Goal: Use online tool/utility: Utilize a website feature to perform a specific function

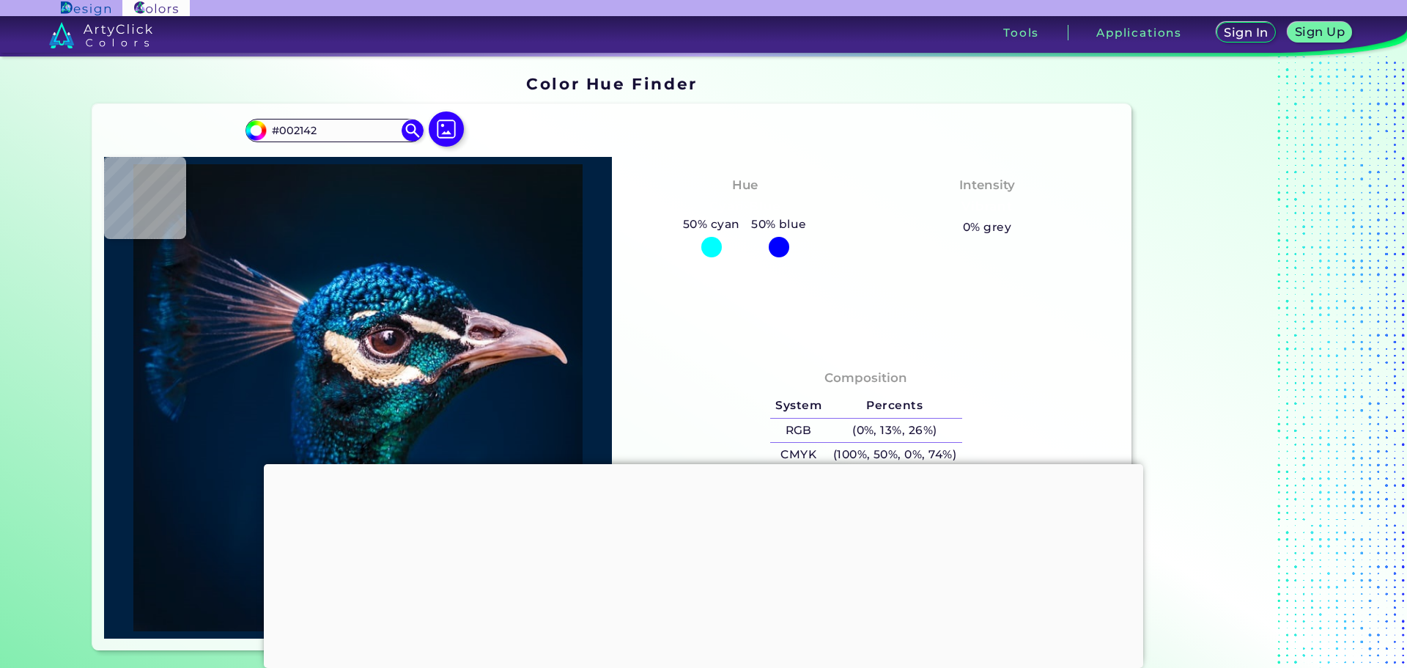
type input "#074e67"
type input "#074E67"
type input "#0a121a"
type input "#0A121A"
type input "#110b13"
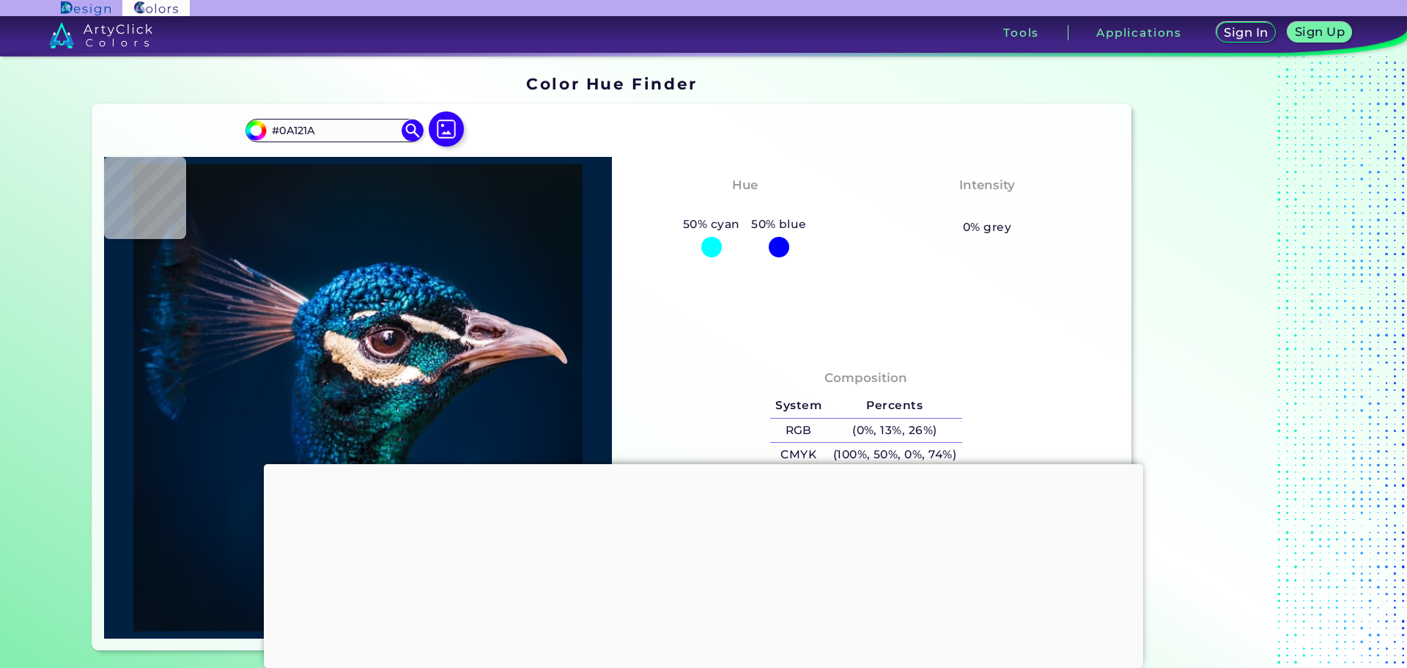
type input "#110B13"
type input "#012952"
type input "#065094"
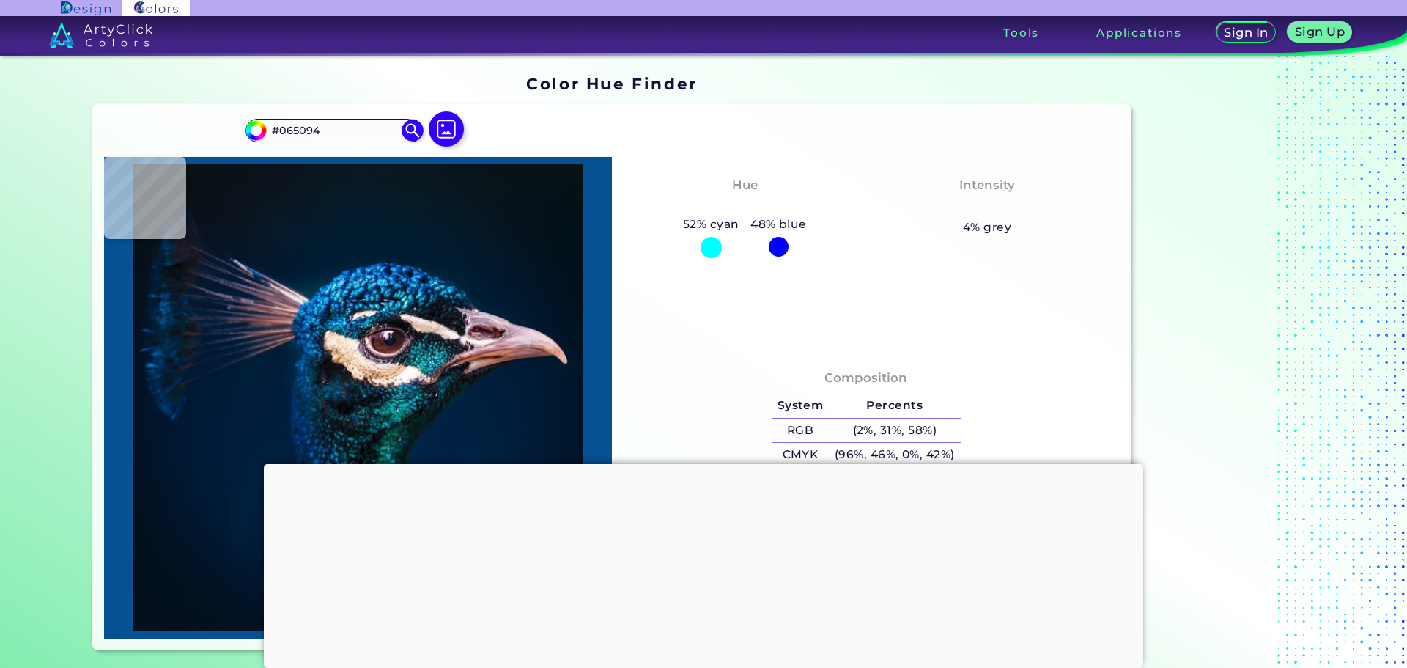
type input "#011b32"
type input "#011B32"
type input "#031a2a"
type input "#031A2A"
type input "#071926"
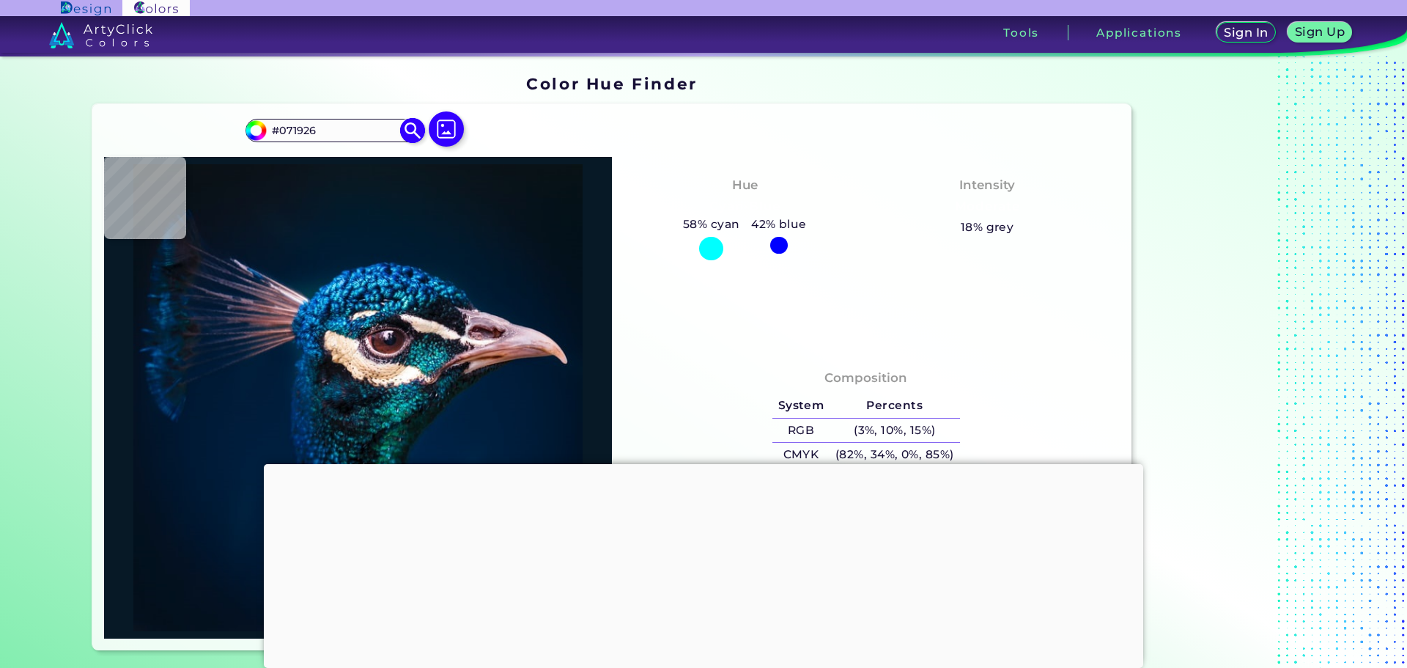
click at [363, 132] on input "#071926" at bounding box center [334, 130] width 136 height 20
type input "#c67d6a"
type input "#C67D6A"
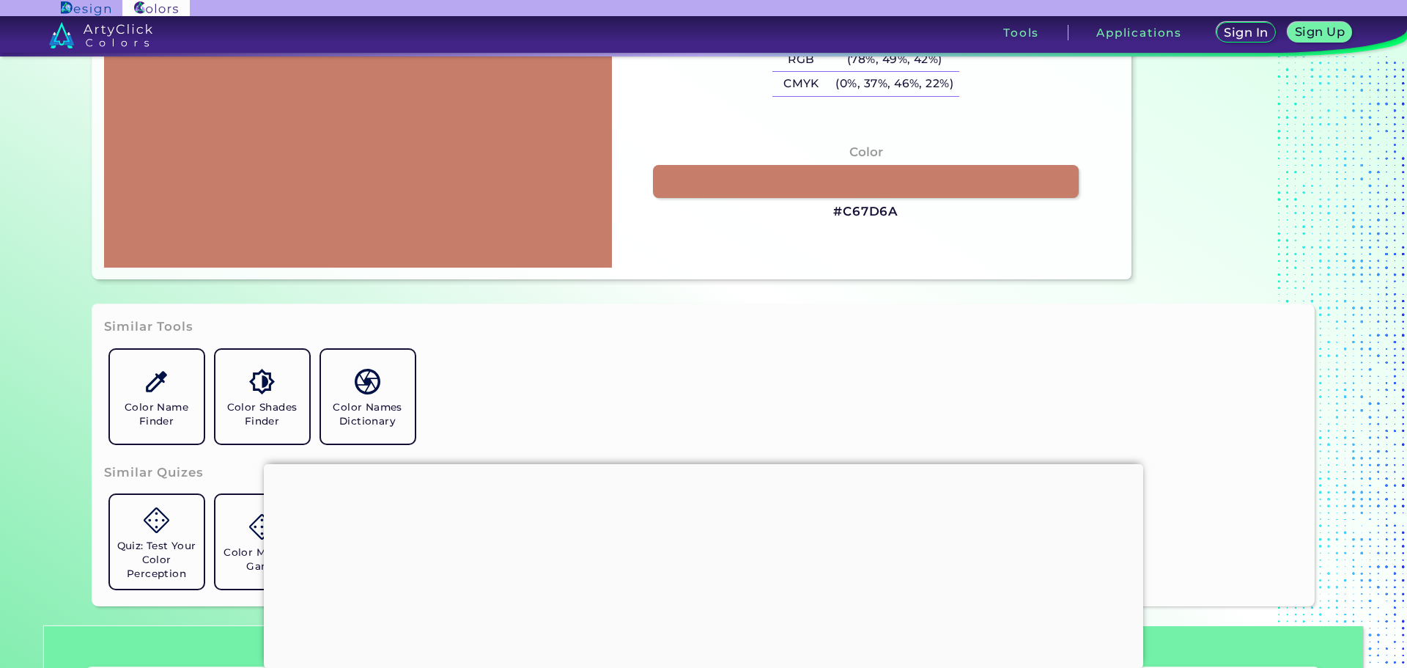
click at [835, 161] on div "Color #C67D6A" at bounding box center [866, 182] width 484 height 93
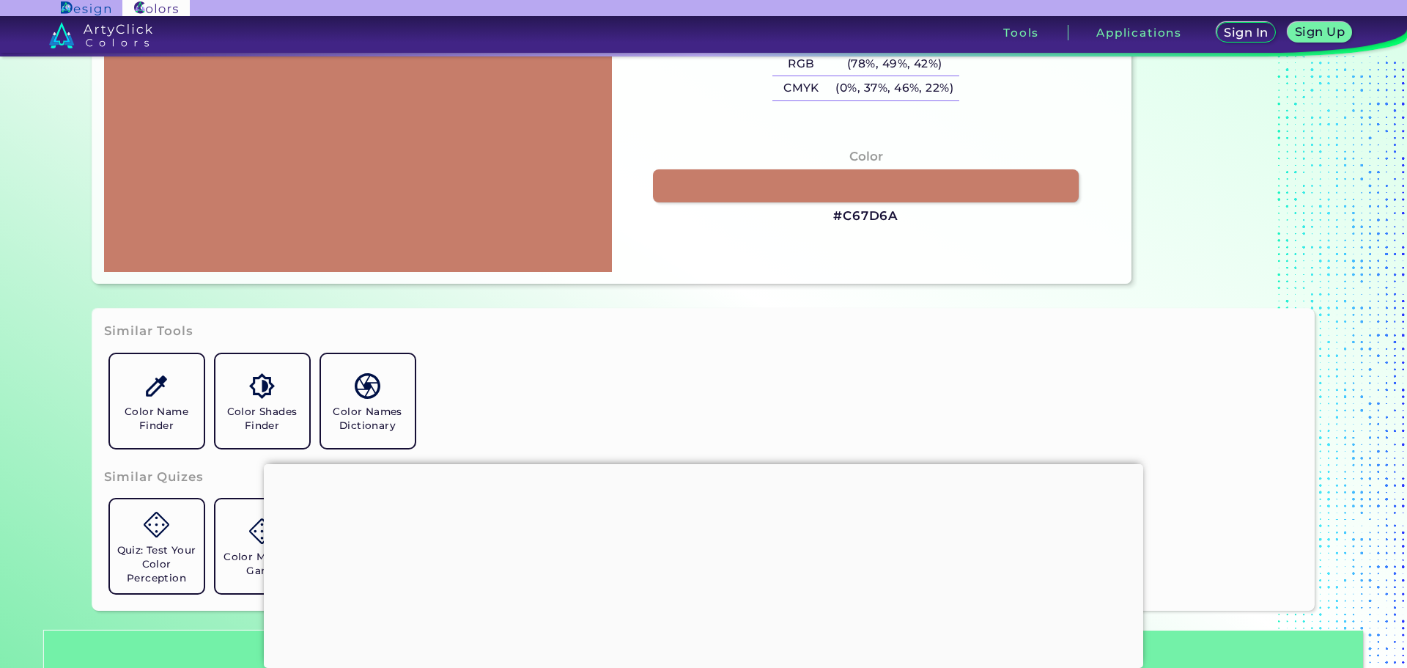
drag, startPoint x: 450, startPoint y: 110, endPoint x: 268, endPoint y: 228, distance: 216.7
click at [266, 228] on div at bounding box center [358, 31] width 508 height 482
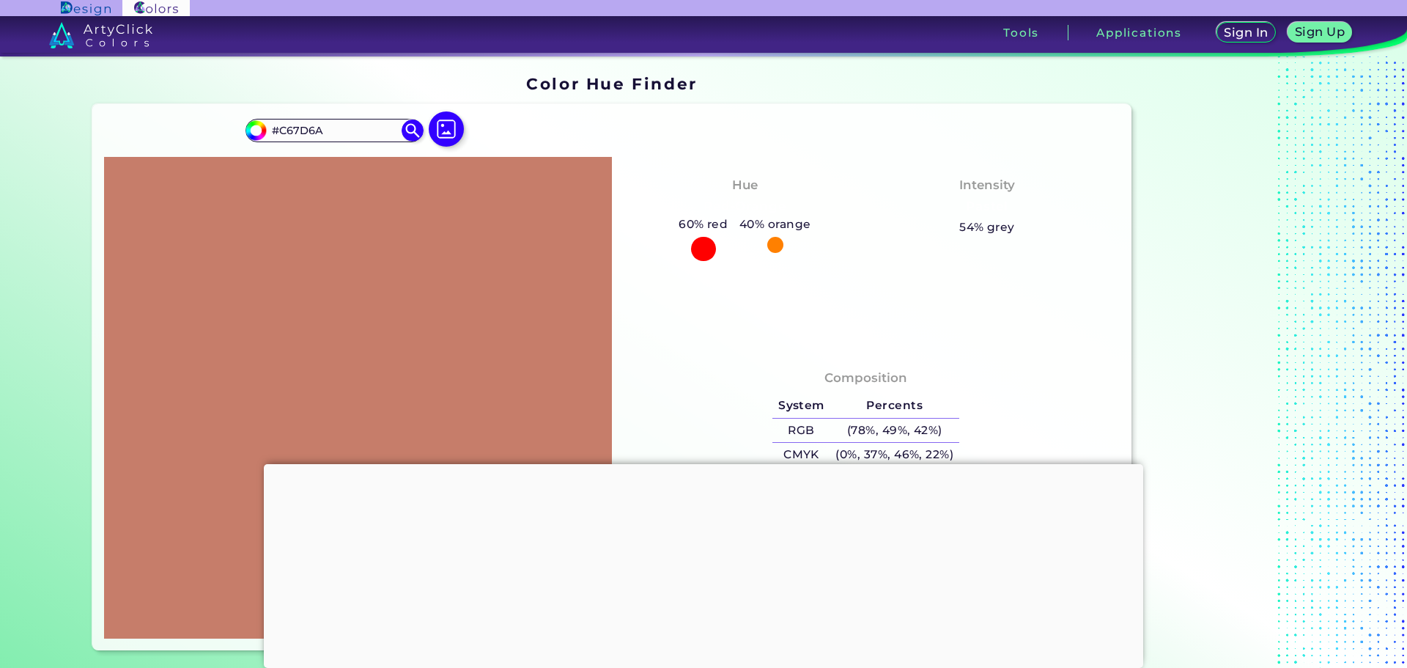
scroll to position [293, 0]
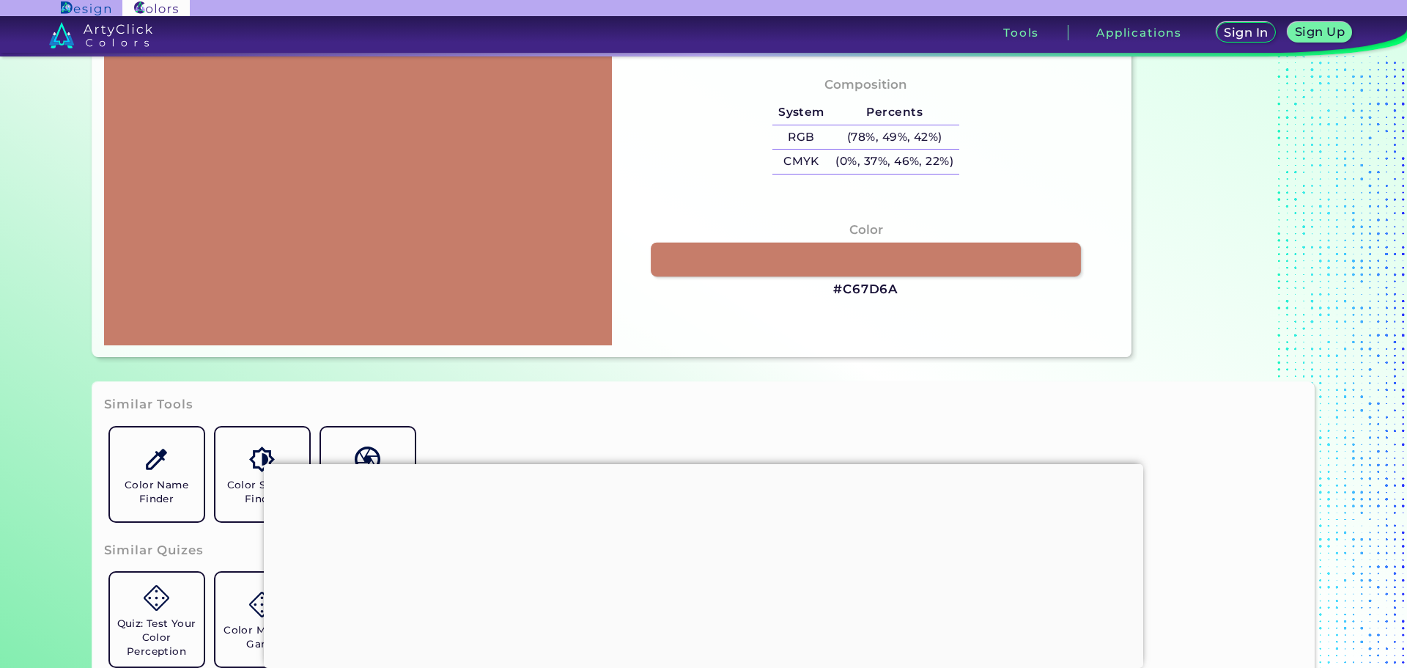
click at [752, 258] on link at bounding box center [866, 259] width 430 height 34
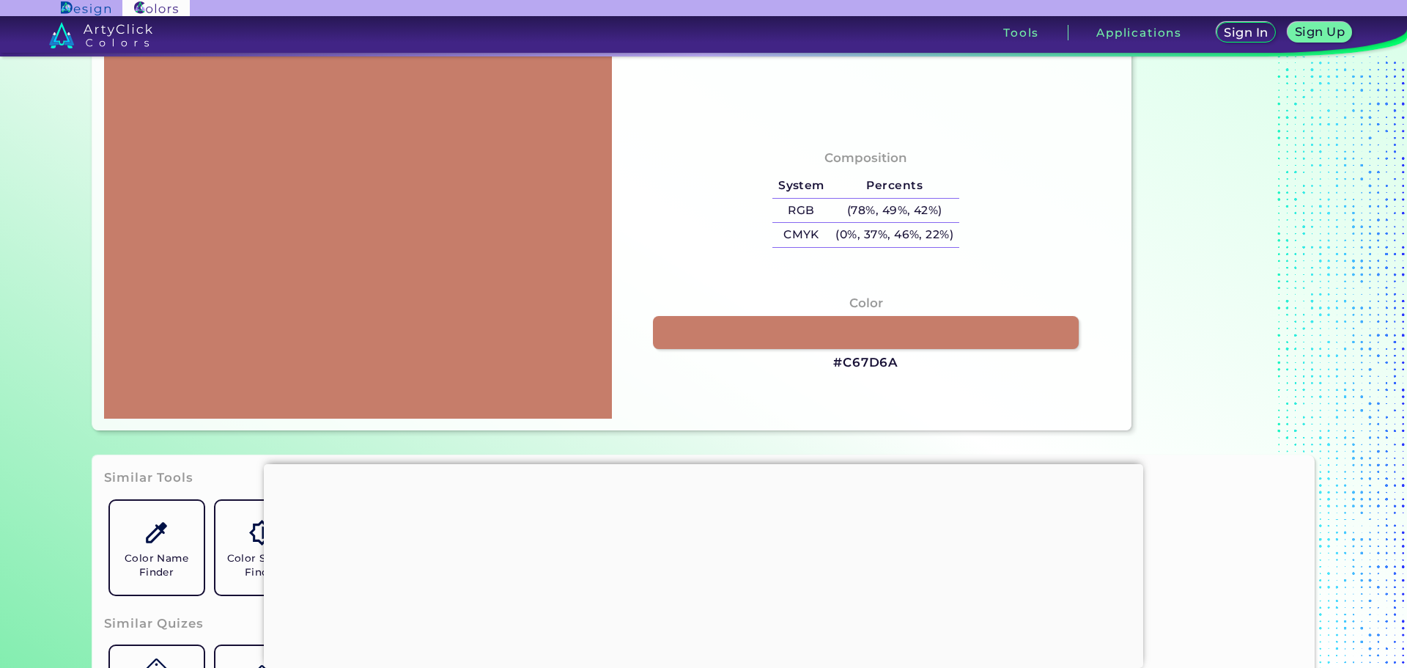
scroll to position [0, 0]
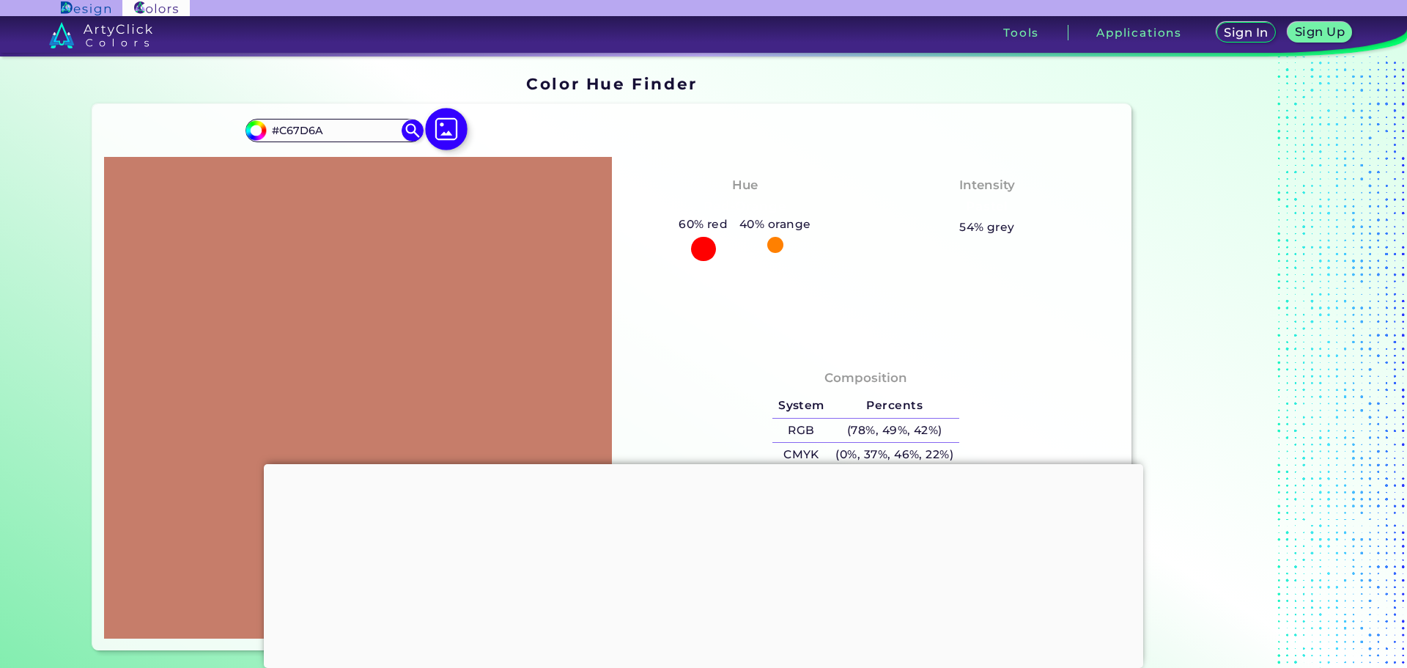
click at [435, 127] on img at bounding box center [446, 129] width 43 height 43
click at [0, 0] on input "file" at bounding box center [0, 0] width 0 height 0
type input "#ebafff"
type input "#EBAFFF"
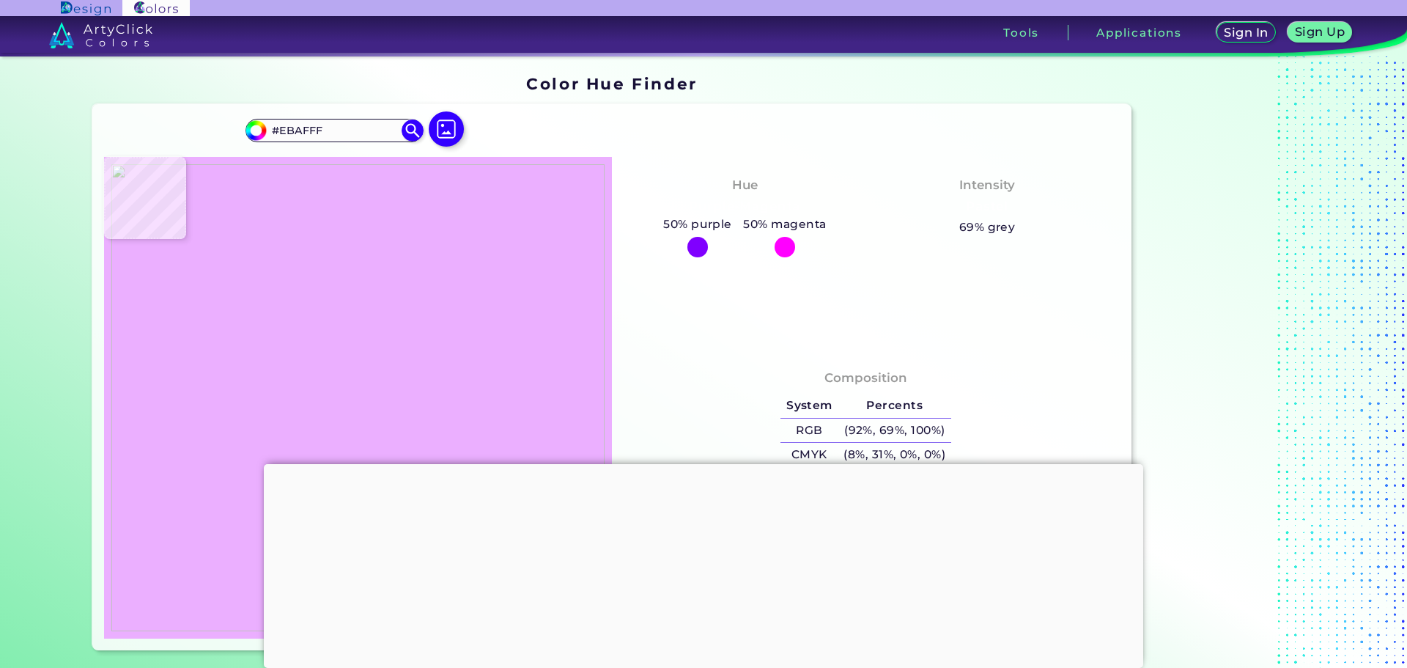
type input "#83628e"
type input "#83628E"
type input "#000000"
type input "#1b141d"
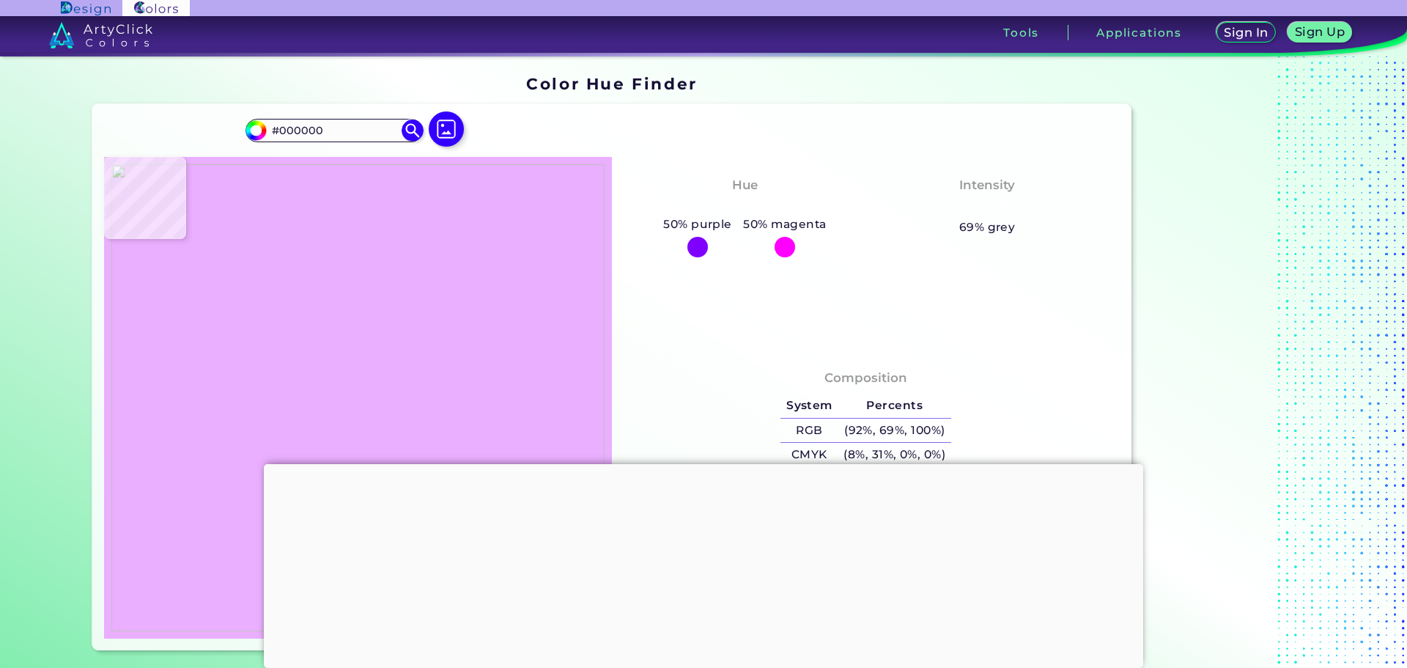
type input "#1B141D"
type input "#e7acfa"
type input "#E7ACFA"
type input "#ebafff"
type input "#EBAFFF"
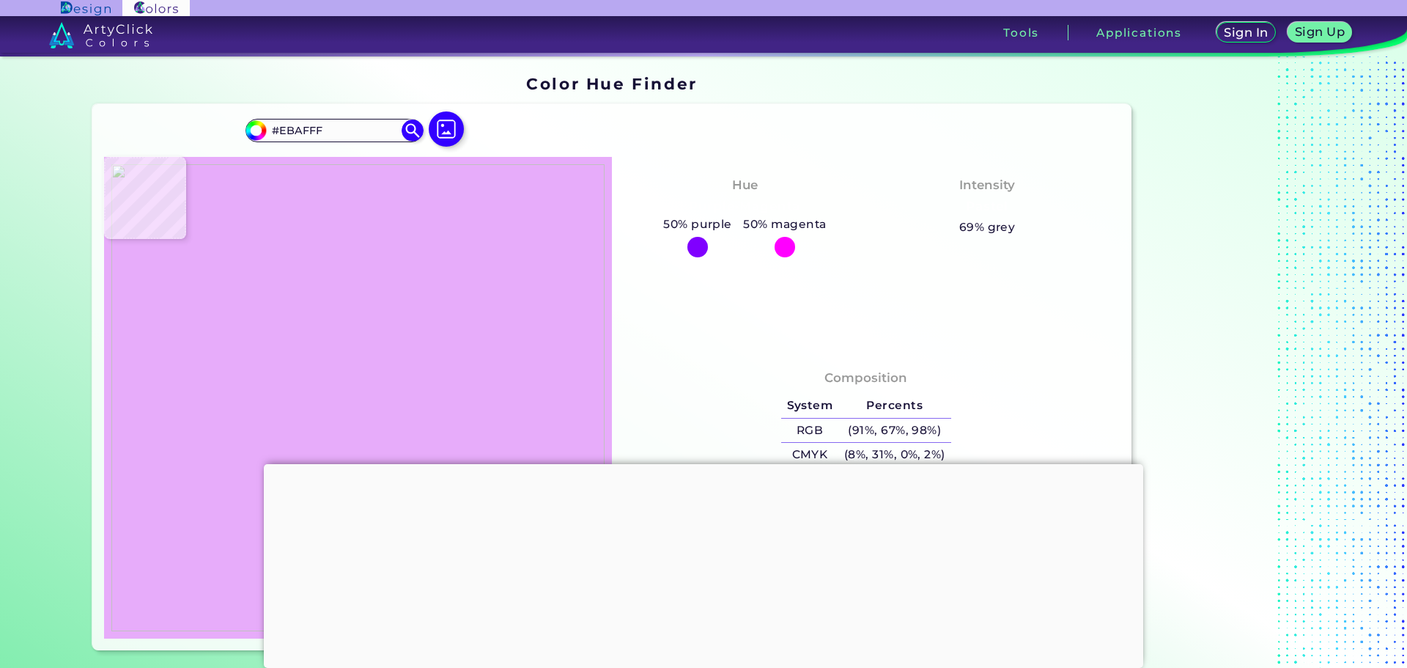
type input "#795a84"
type input "#795A84"
type input "#ebafff"
type input "#EBAFFF"
type input "#19131c"
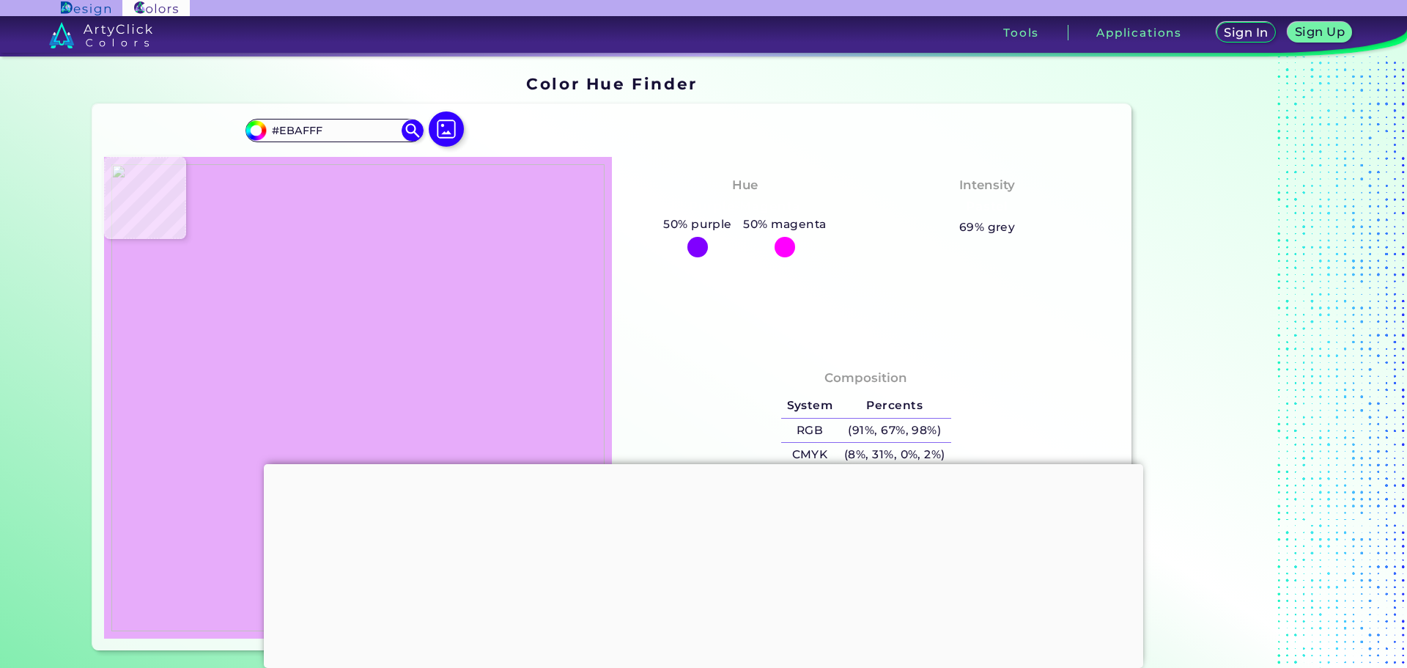
type input "#19131C"
type input "#000000"
type input "#281d2b"
type input "#281D2B"
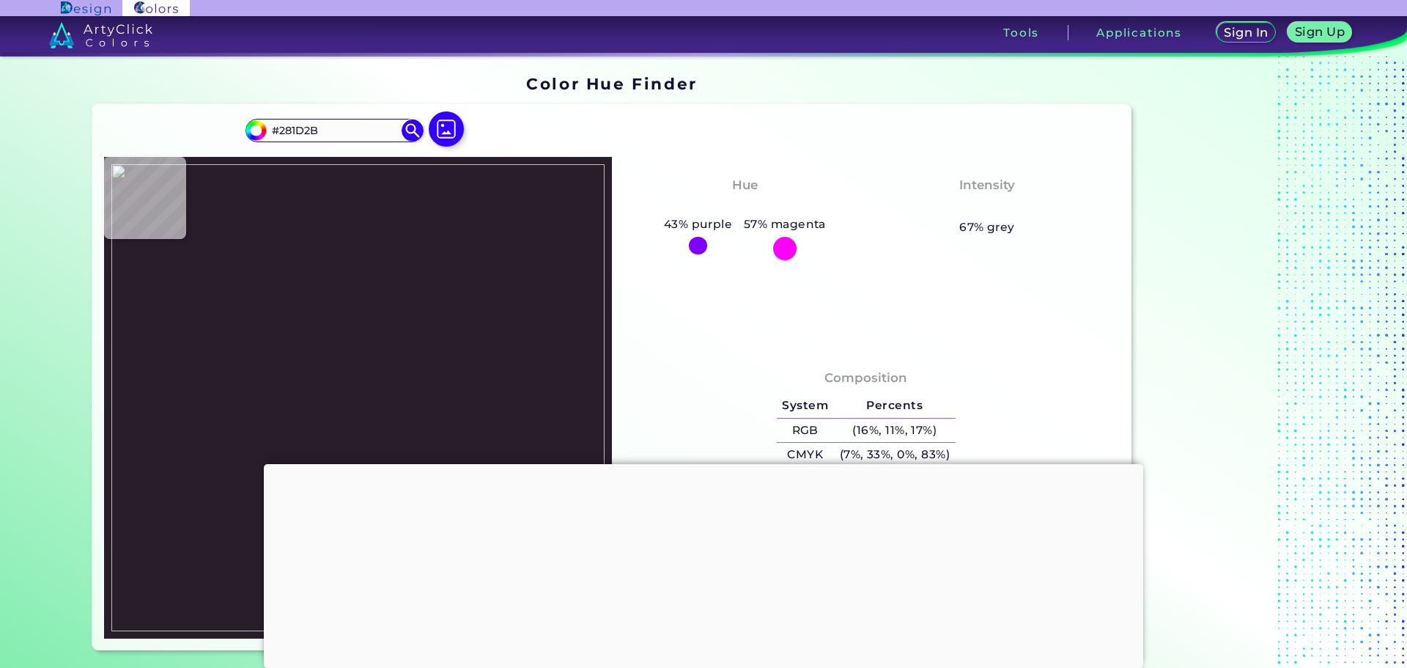
type input "#ebafff"
type input "#EBAFFF"
type input "#795a84"
type input "#795A84"
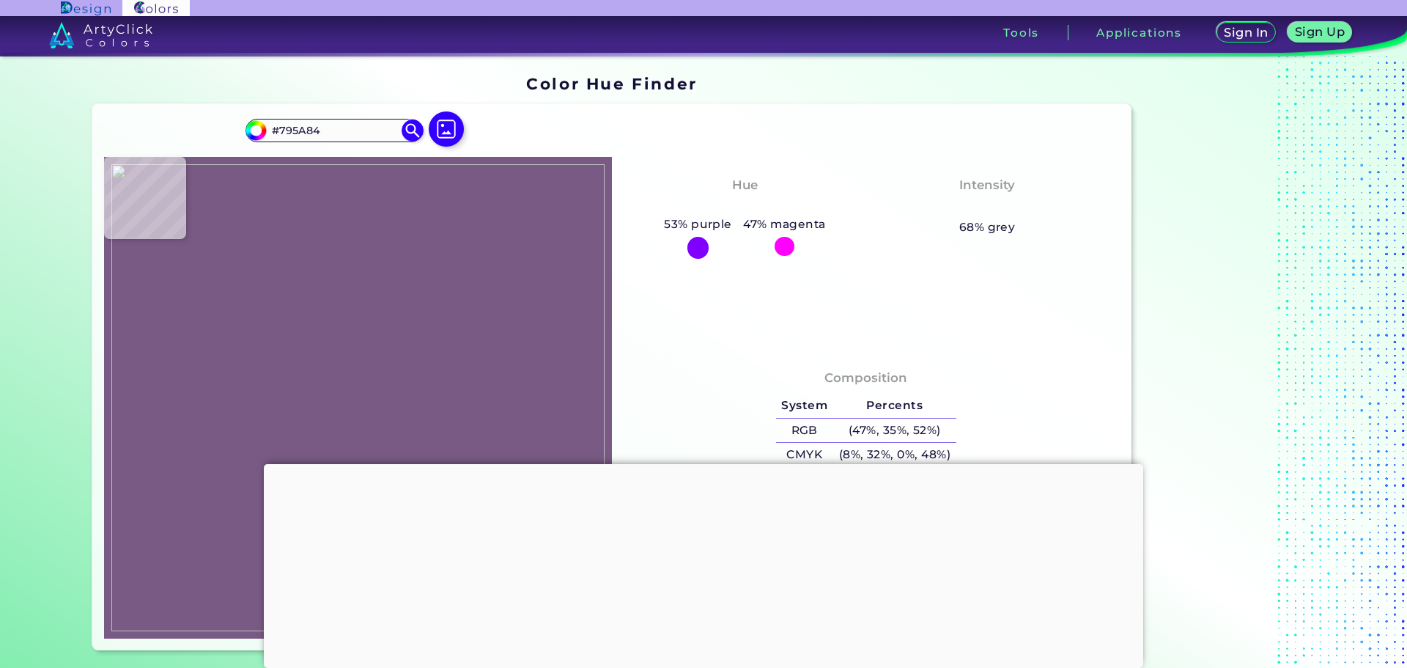
type input "#000000"
type input "#ebafff"
type input "#EBAFFF"
type input "#1b141d"
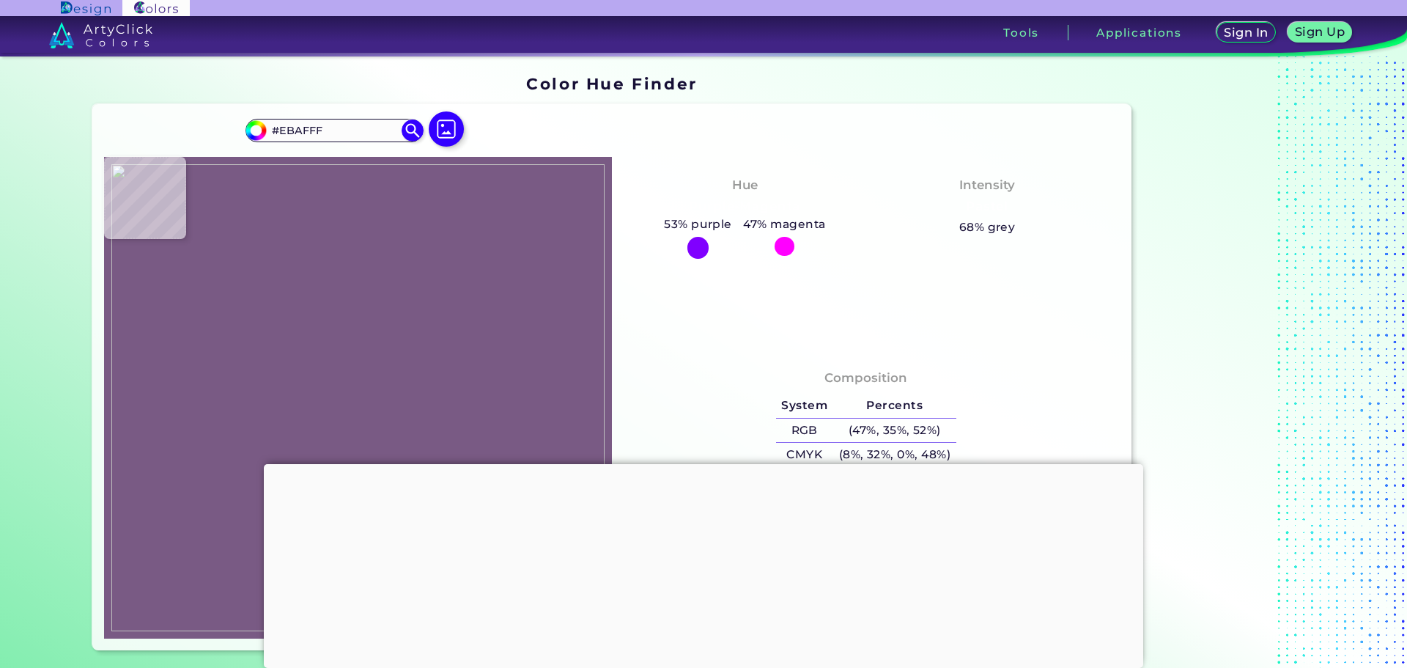
type input "#1B141D"
type input "#664c6f"
type input "#664C6F"
type input "#ebafff"
type input "#EBAFFF"
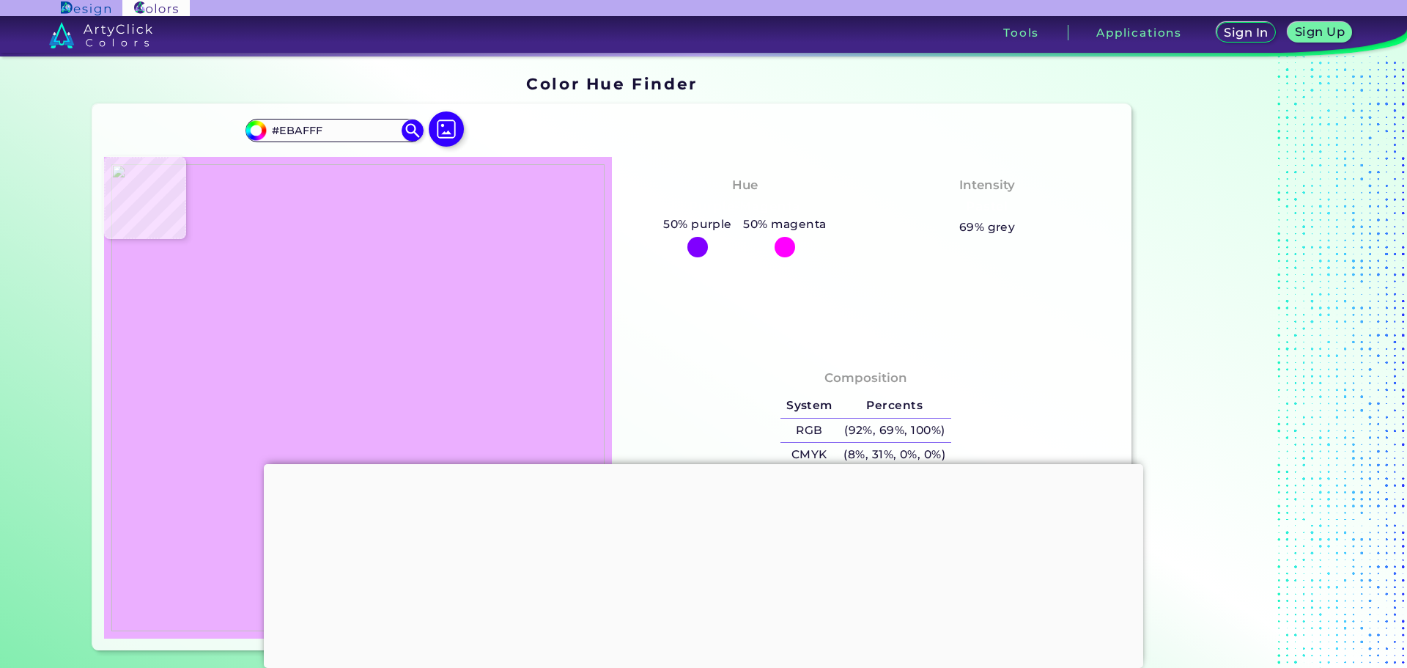
type input "#1c8400"
type input "#1C8400"
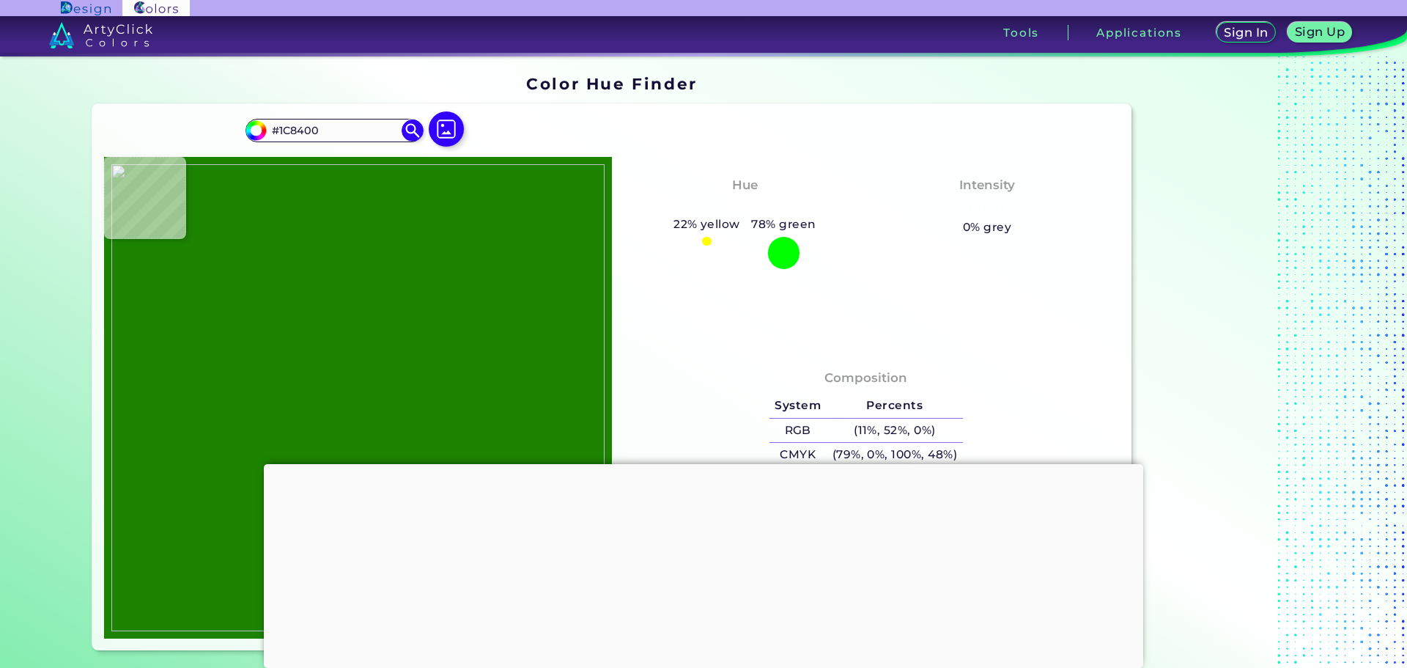
type input "#ebafff"
type input "#EBAFFF"
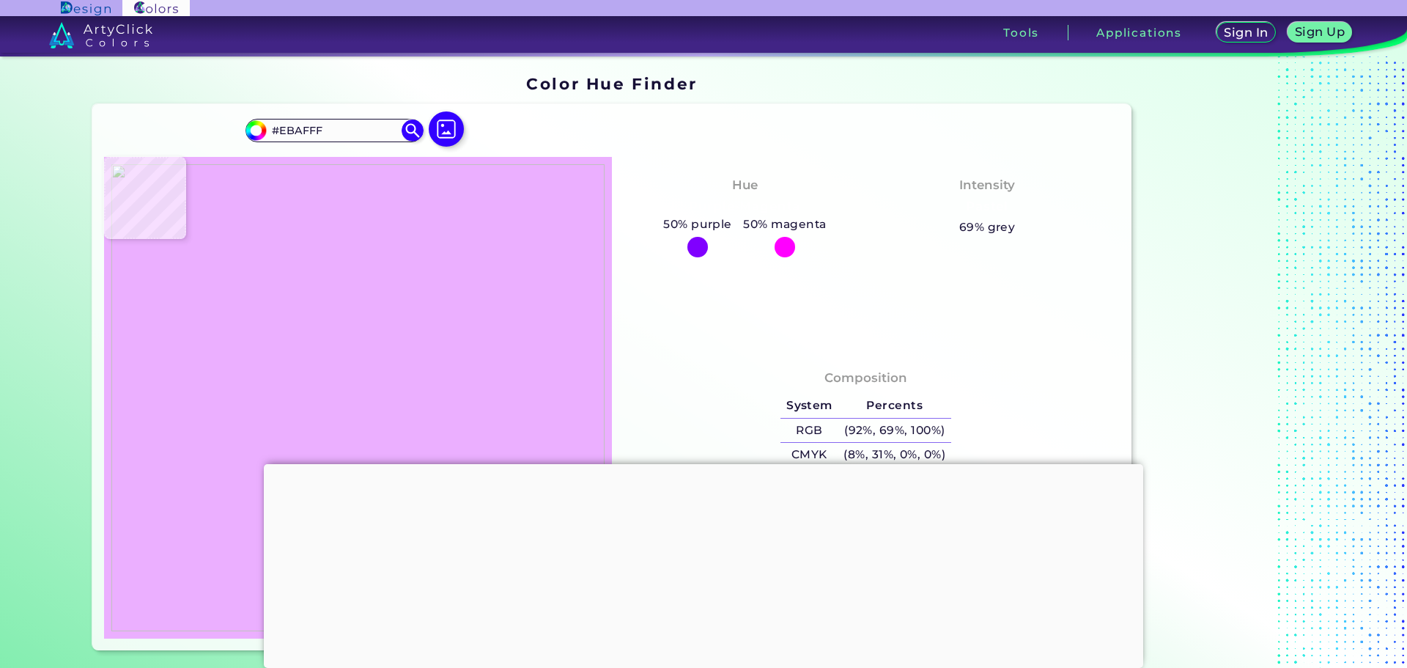
type input "#ffffff"
type input "#FFFFFF"
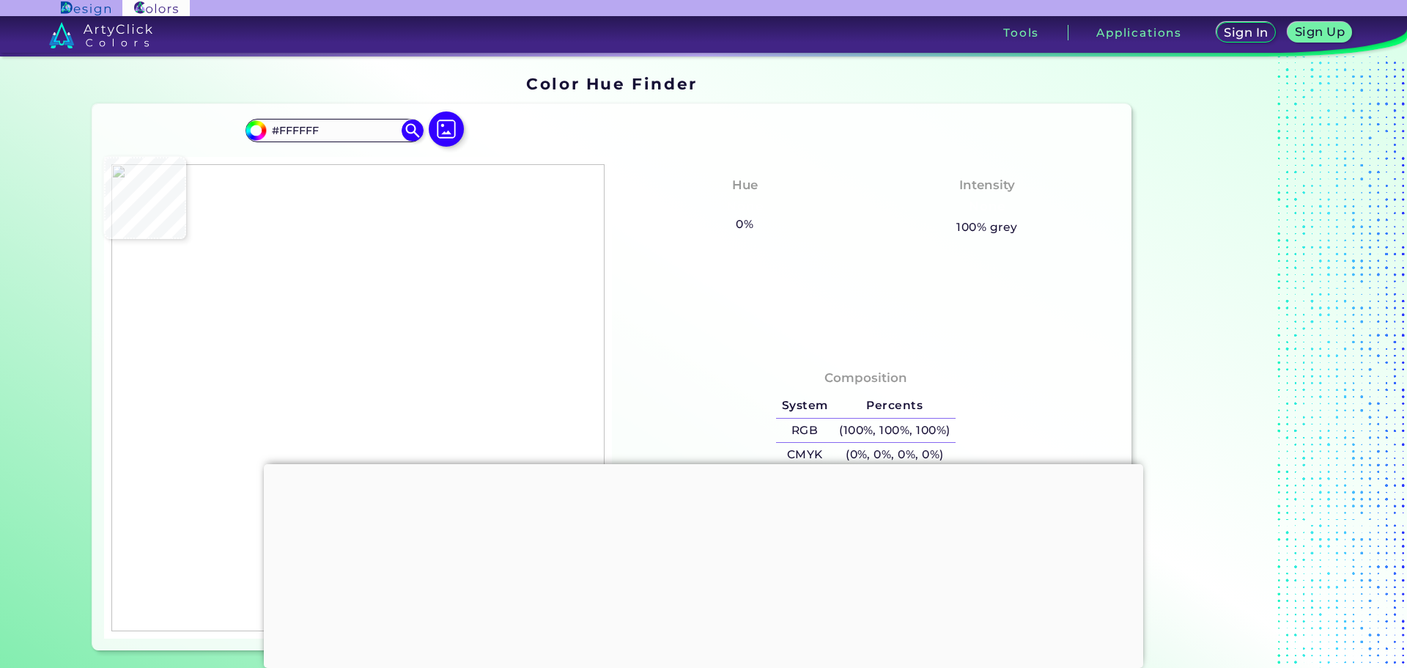
type input "#ebafff"
type input "#EBAFFF"
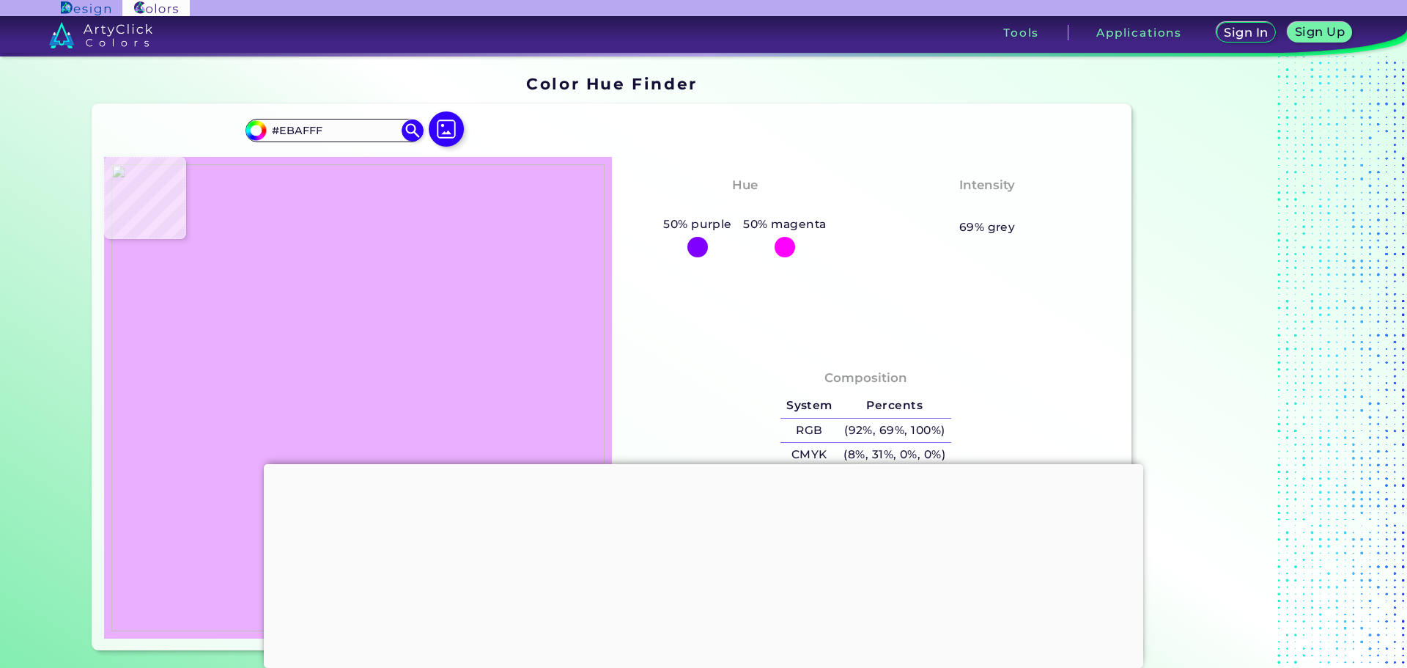
type input "#1c8400"
type input "#1C8400"
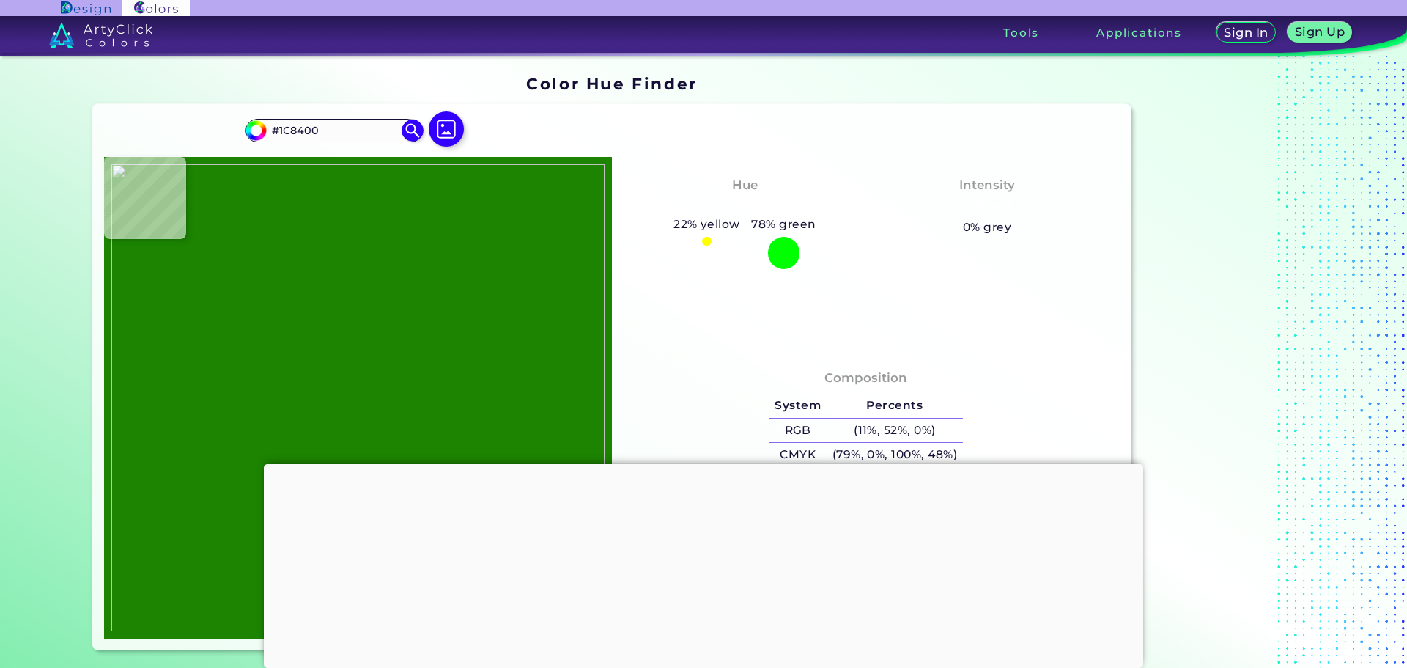
type input "#000000"
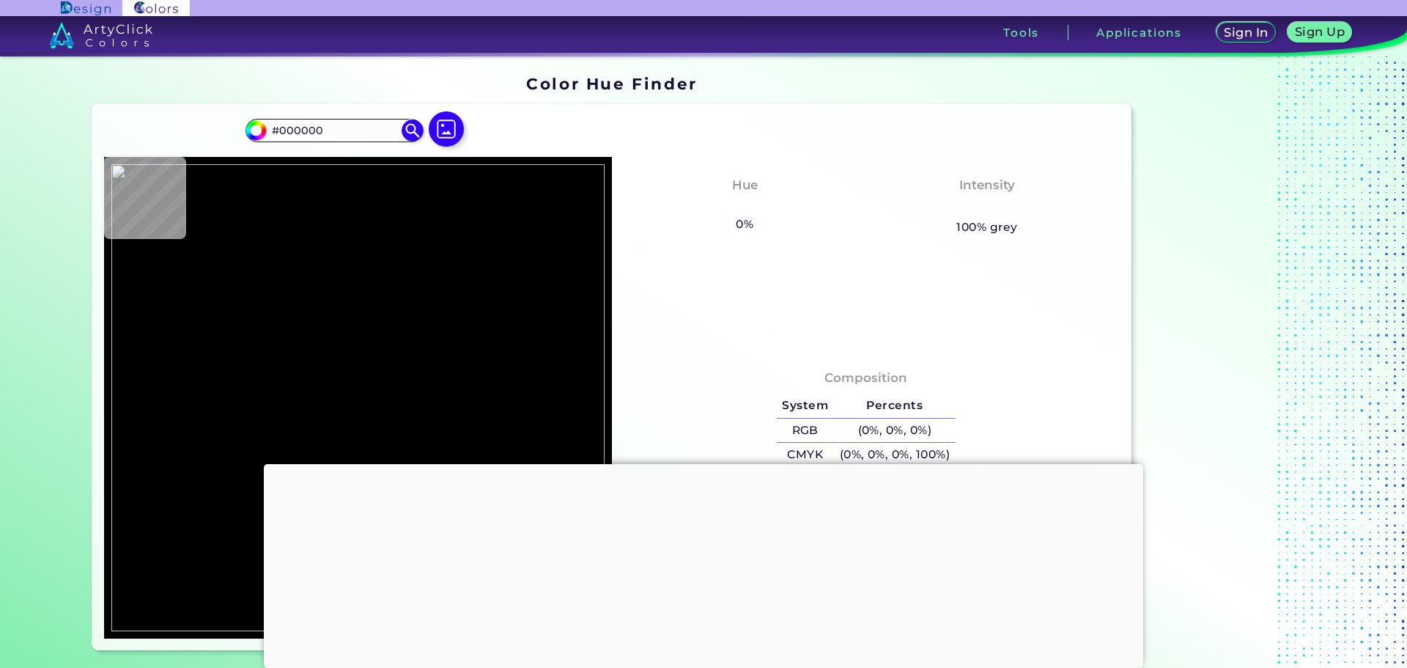
type input "#1c8400"
type input "#1C8400"
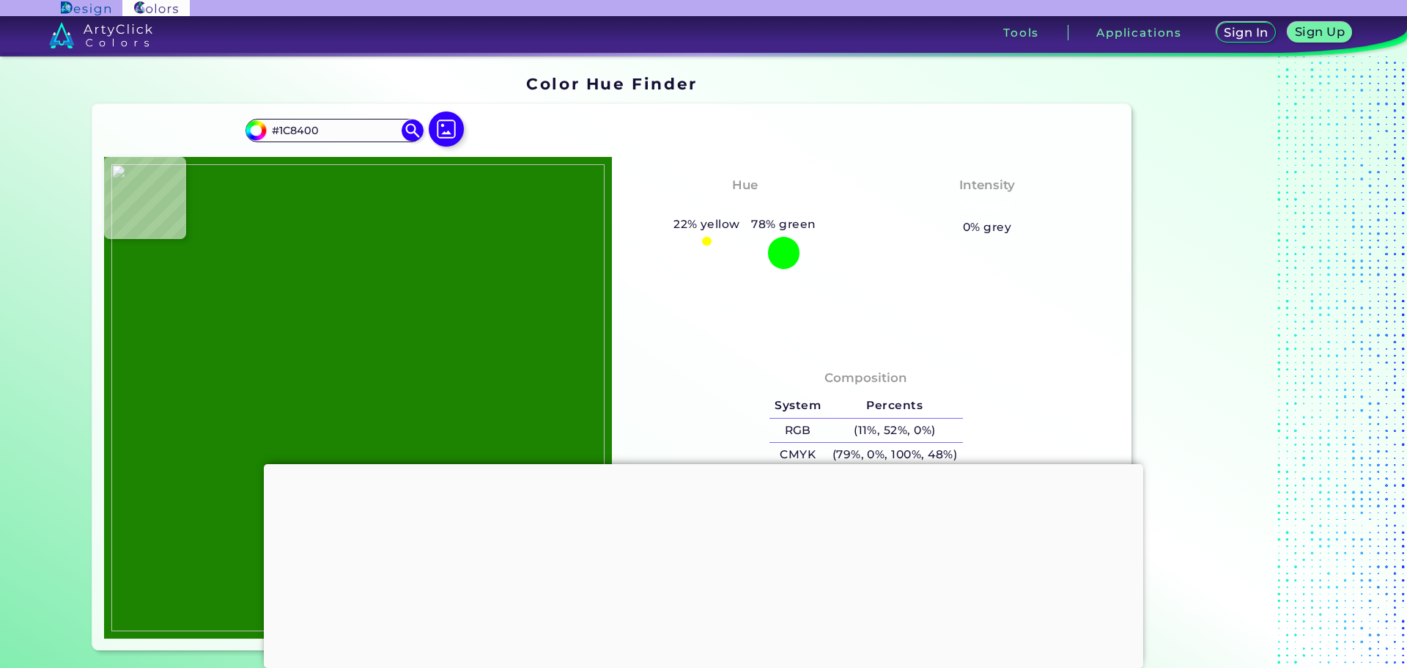
type input "#ebafff"
type input "#EBAFFF"
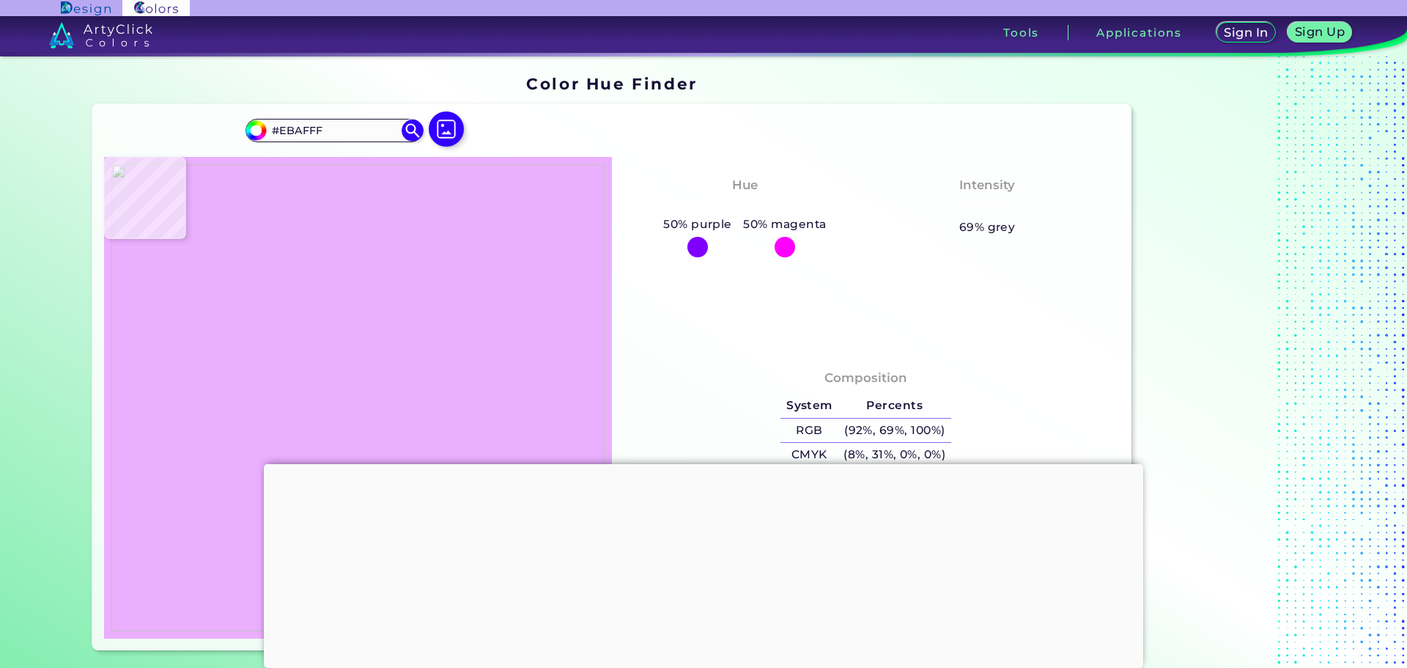
type input "#ffffff"
type input "#FFFFFF"
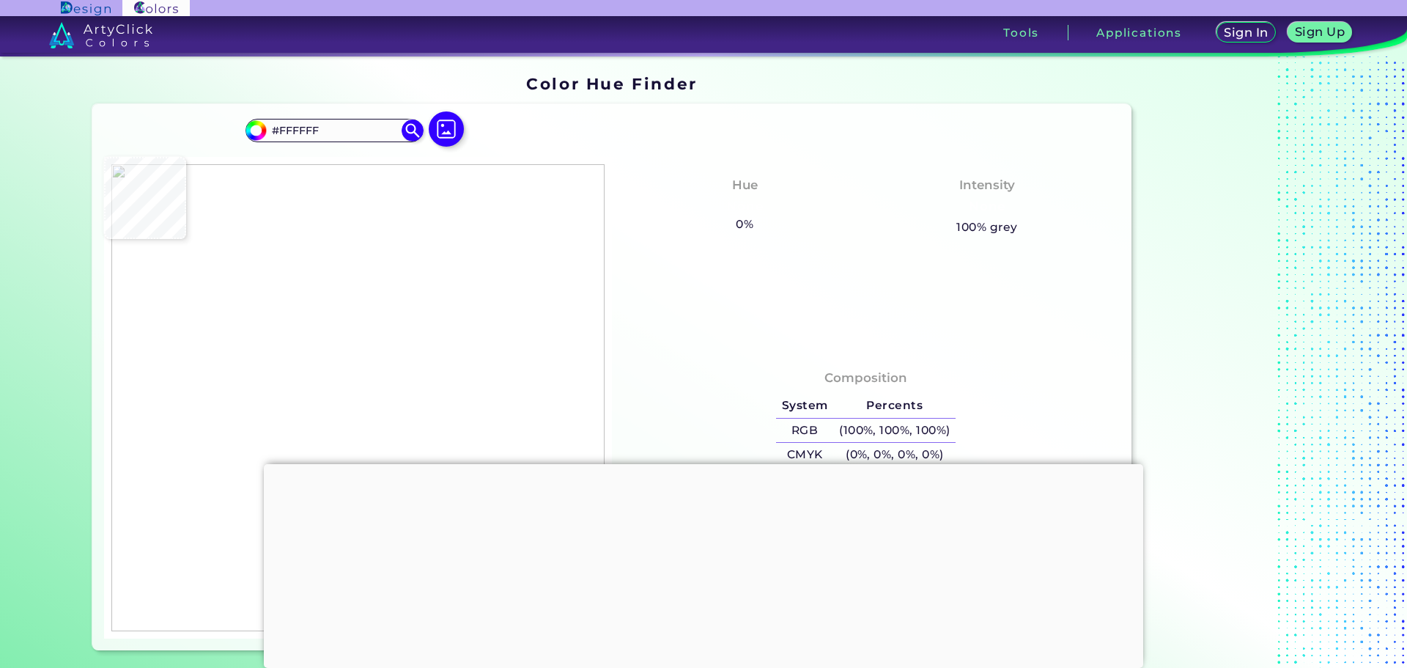
type input "#ebafff"
type input "#EBAFFF"
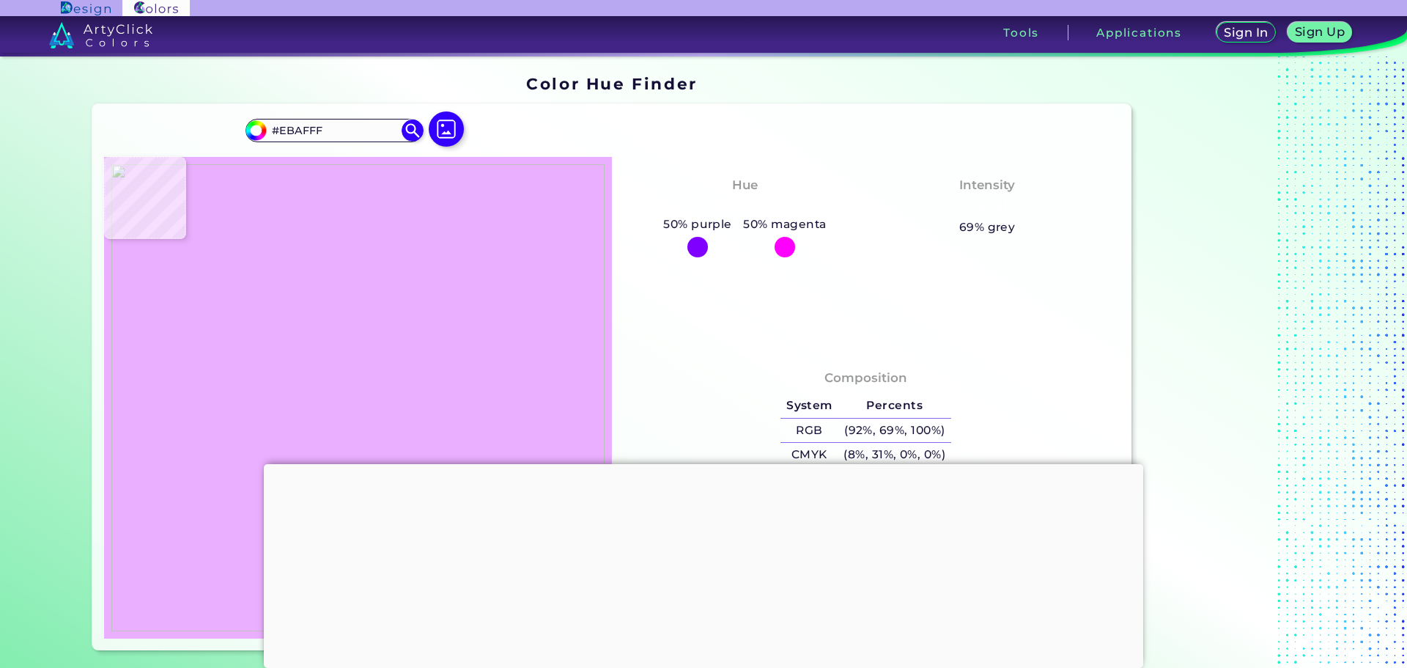
type input "#1c8400"
type input "#1C8400"
type input "#000000"
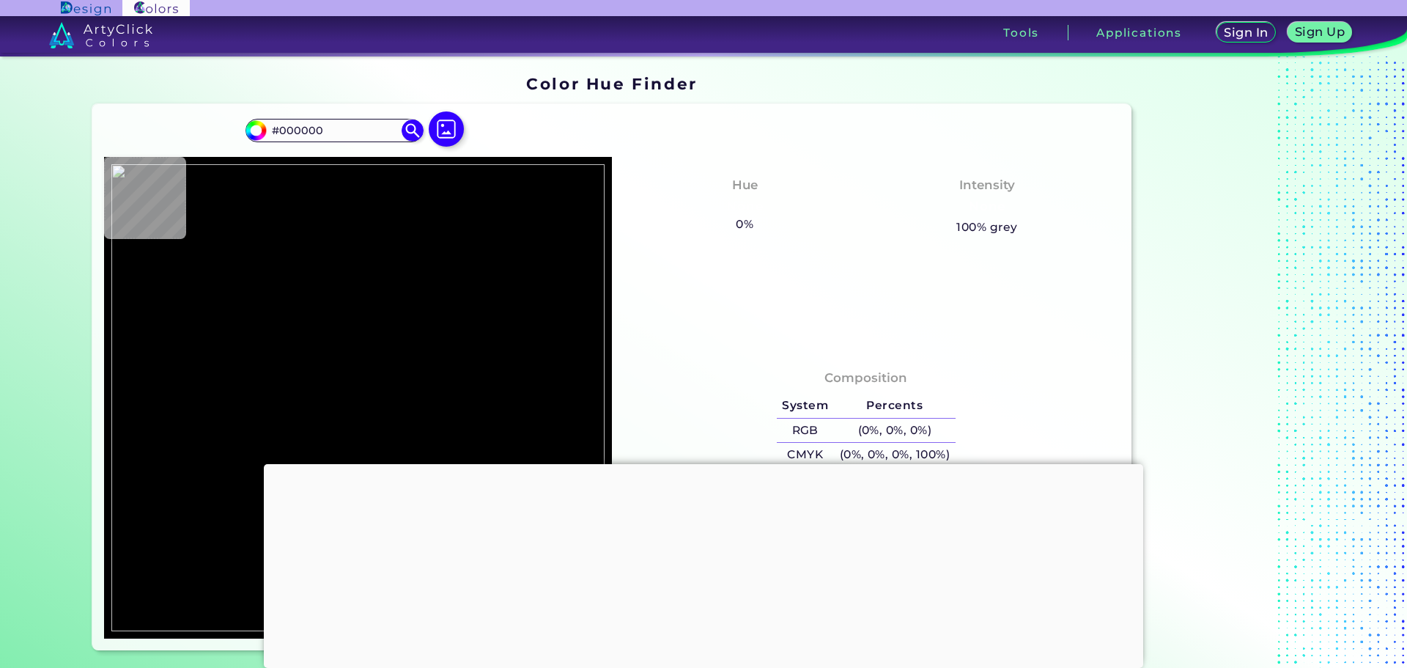
type input "#1c8400"
type input "#1C8400"
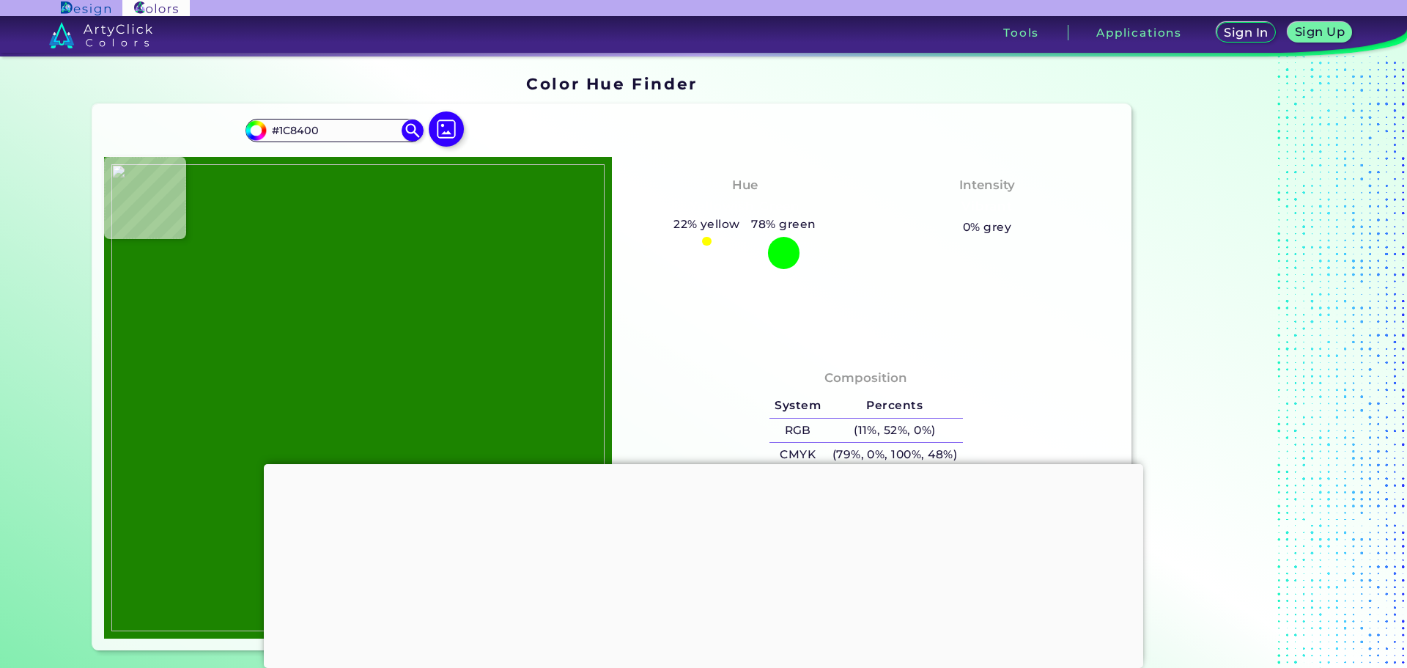
type input "#ffffff"
type input "#FFFFFF"
type input "#6caf5a"
type input "#6CAF5A"
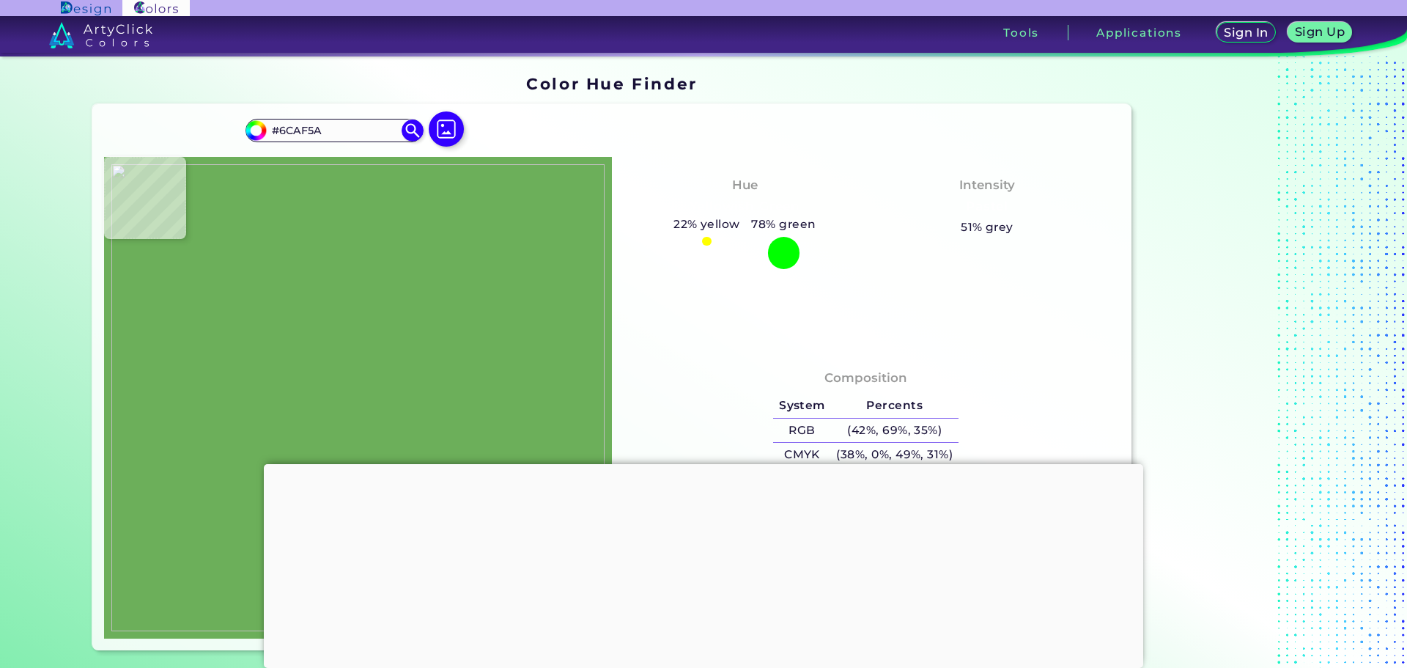
type input "#ffffff"
type input "#FFFFFF"
type input "#1c8400"
type input "#1C8400"
type input "#ffffff"
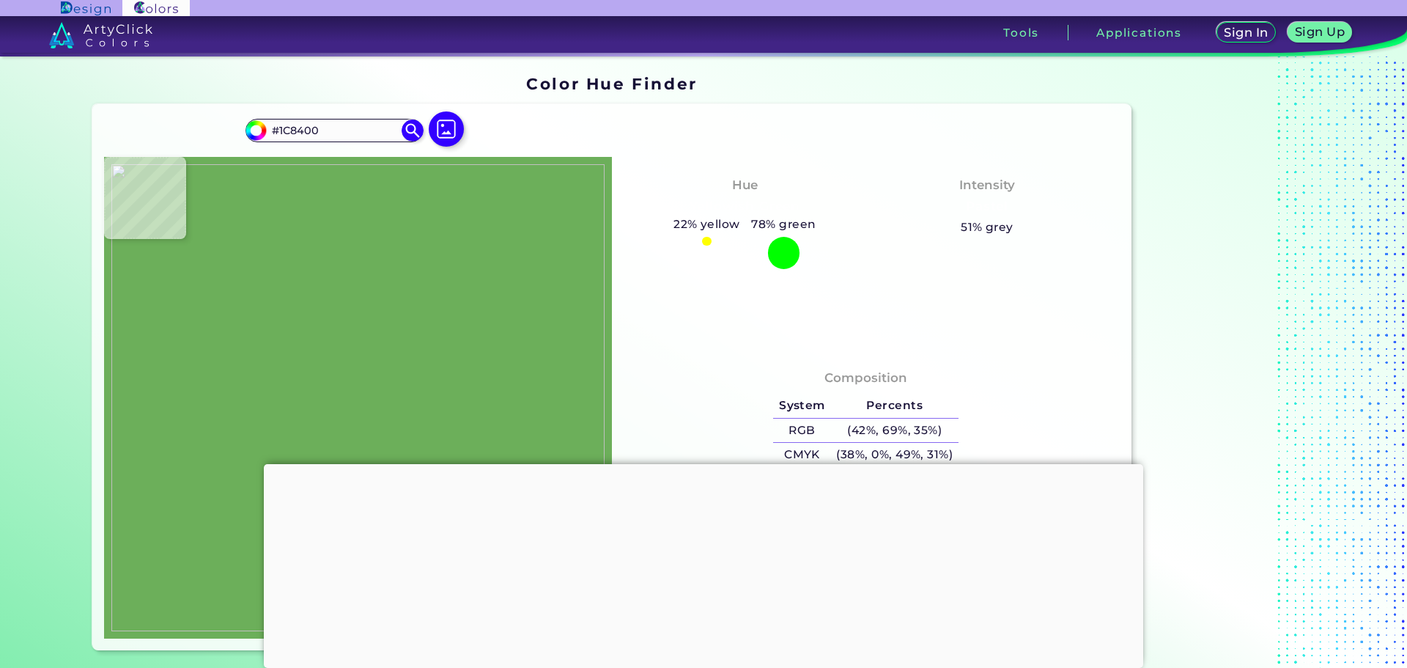
type input "#FFFFFF"
type input "#9dca91"
type input "#9DCA91"
type input "#1c8400"
type input "#1C8400"
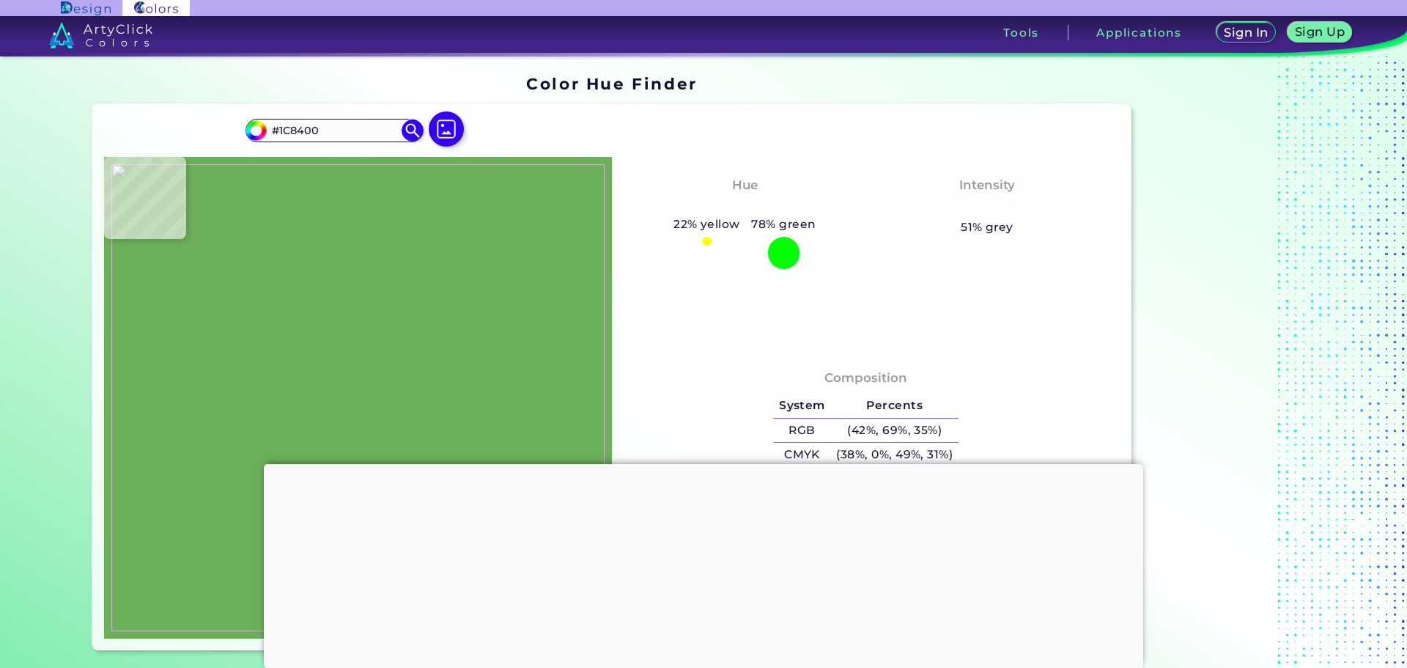
type input "#ffffff"
type input "#FFFFFF"
type input "#fdfdfc"
type input "#FDFDFC"
type input "#ffffff"
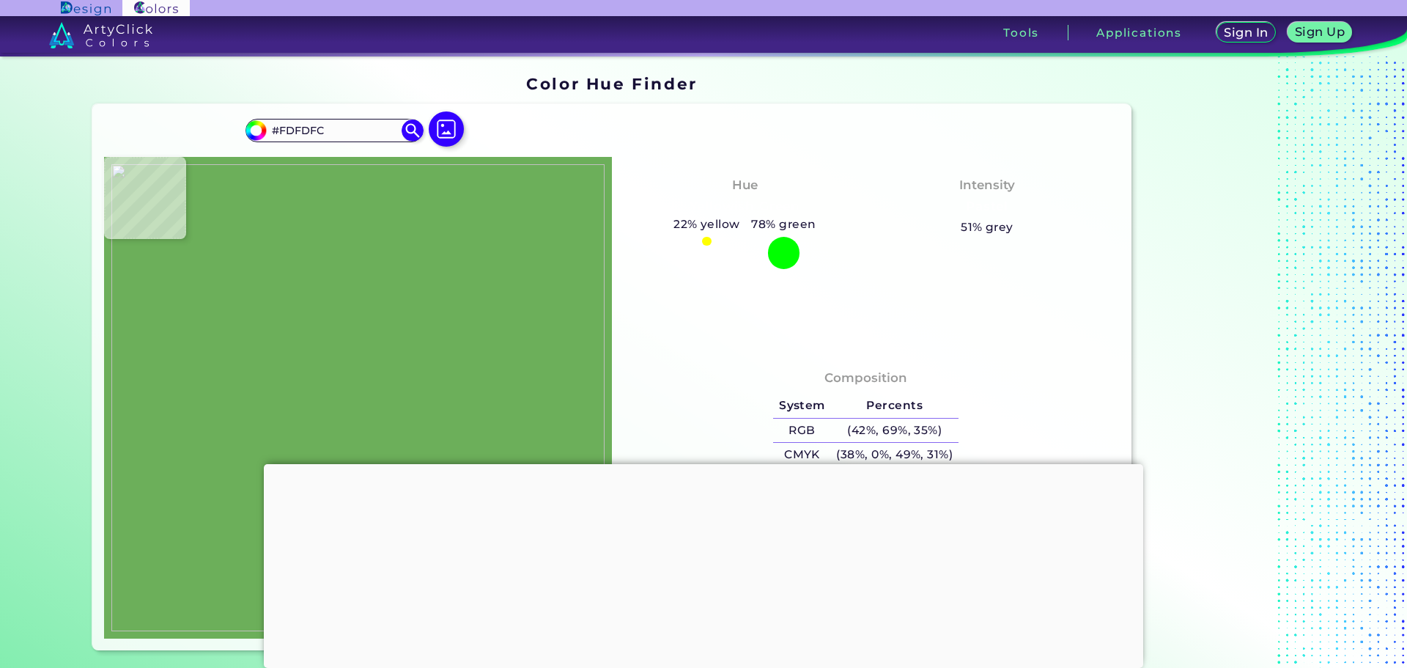
type input "#FFFFFF"
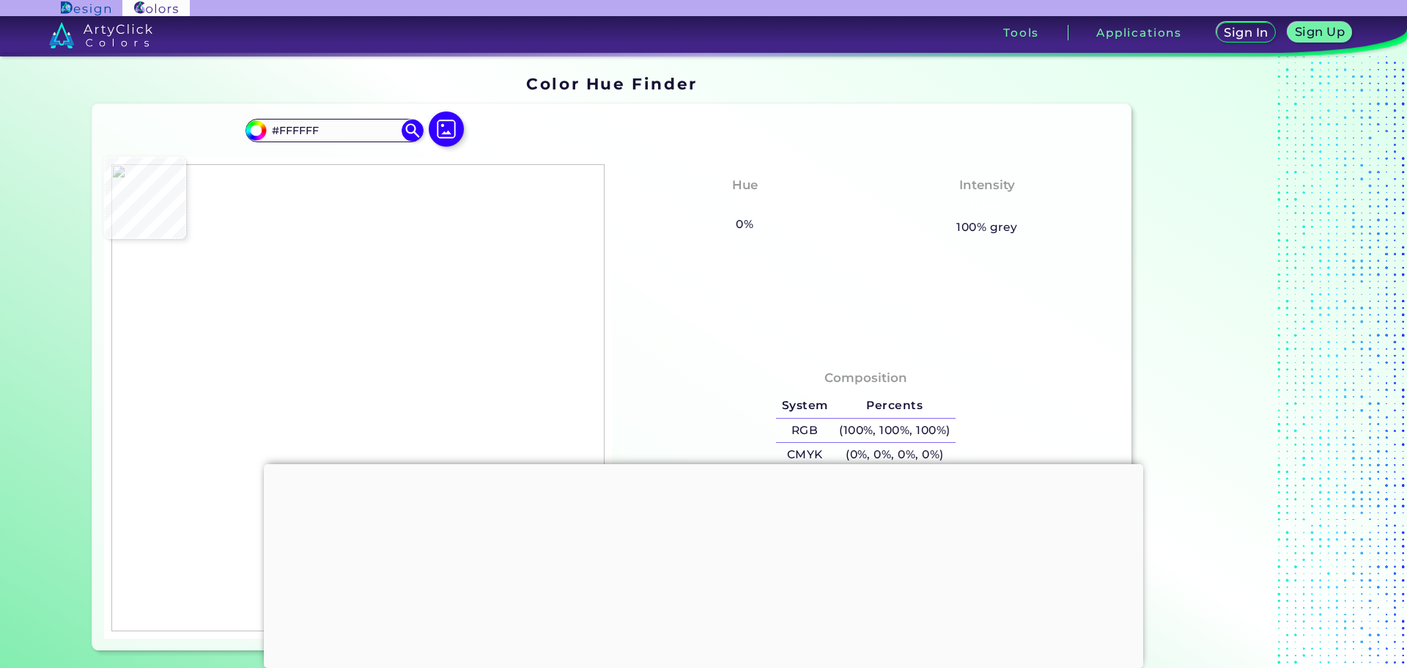
type input "#1c8400"
type input "#1C8400"
type input "#218605"
type input "#c2ddba"
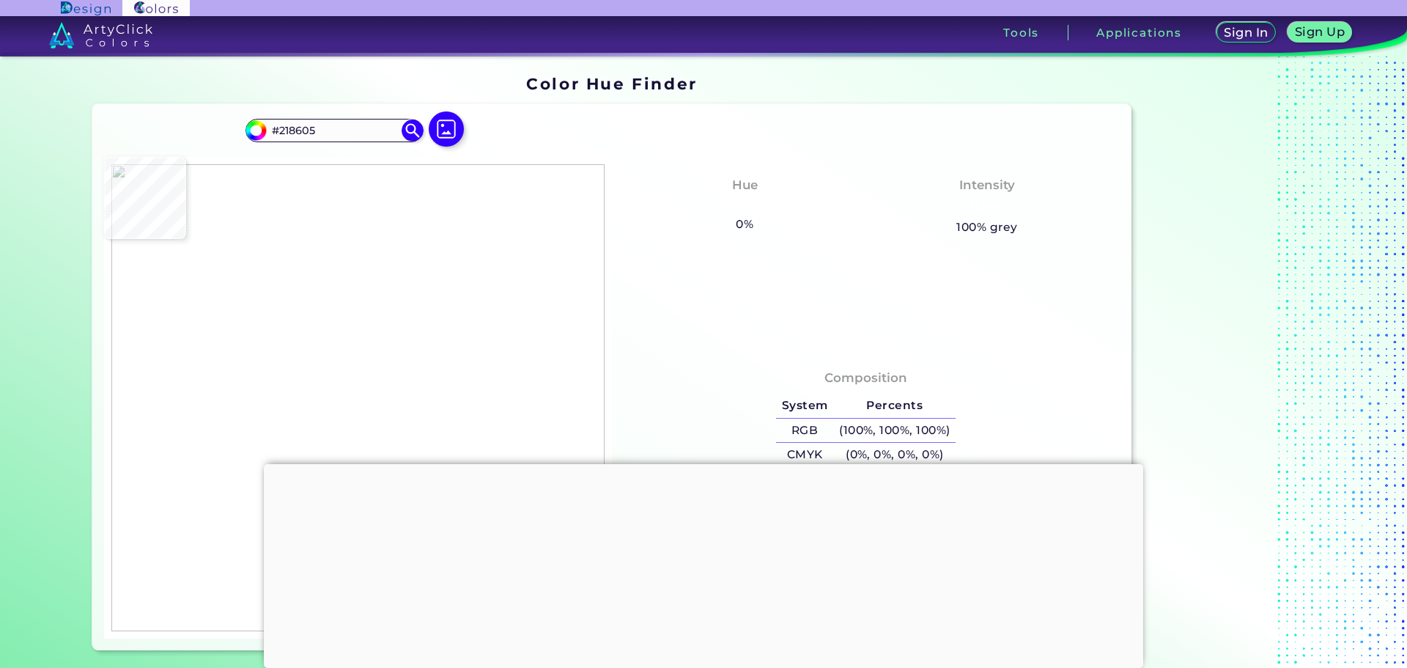
type input "#C2DDBA"
type input "#fefefe"
type input "#FEFEFE"
type input "#ffffff"
type input "#FFFFFF"
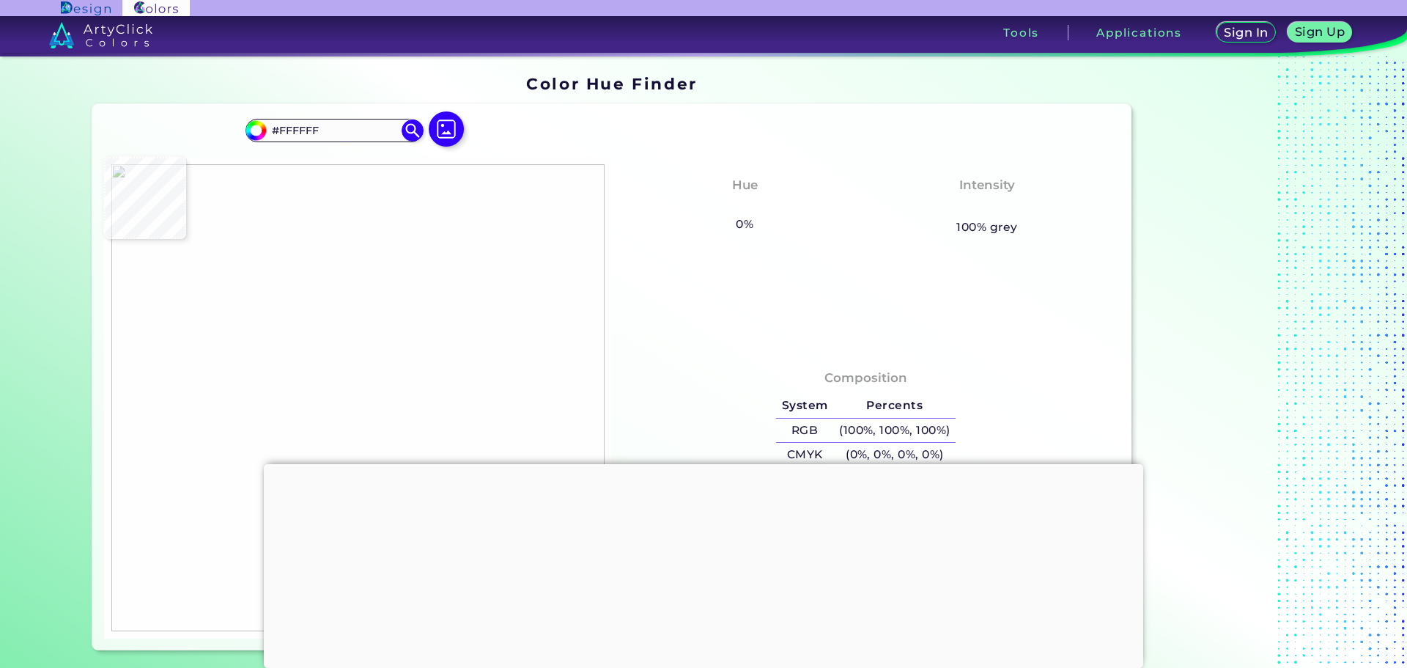
type input "#1c8400"
type input "#1C8400"
type input "#ecf5ea"
type input "#ECF5EA"
type input "#1c8400"
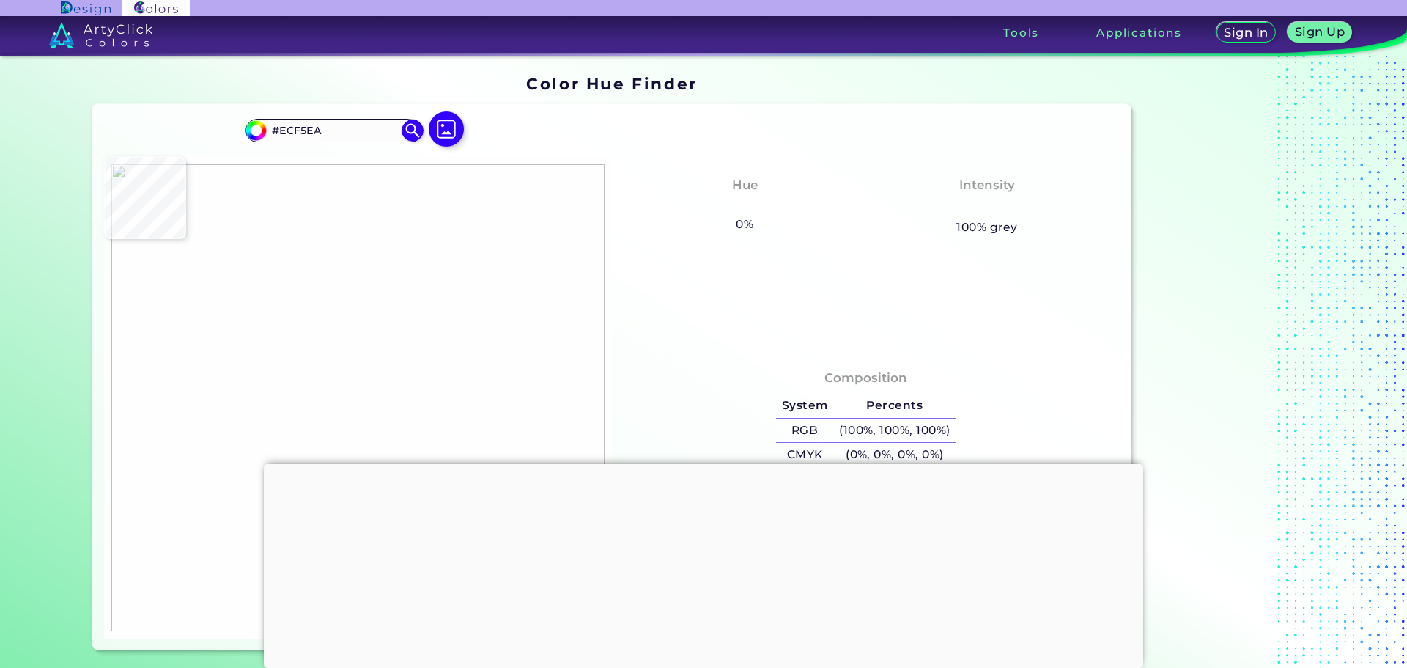
type input "#1C8400"
type input "#ebafff"
type input "#EBAFFF"
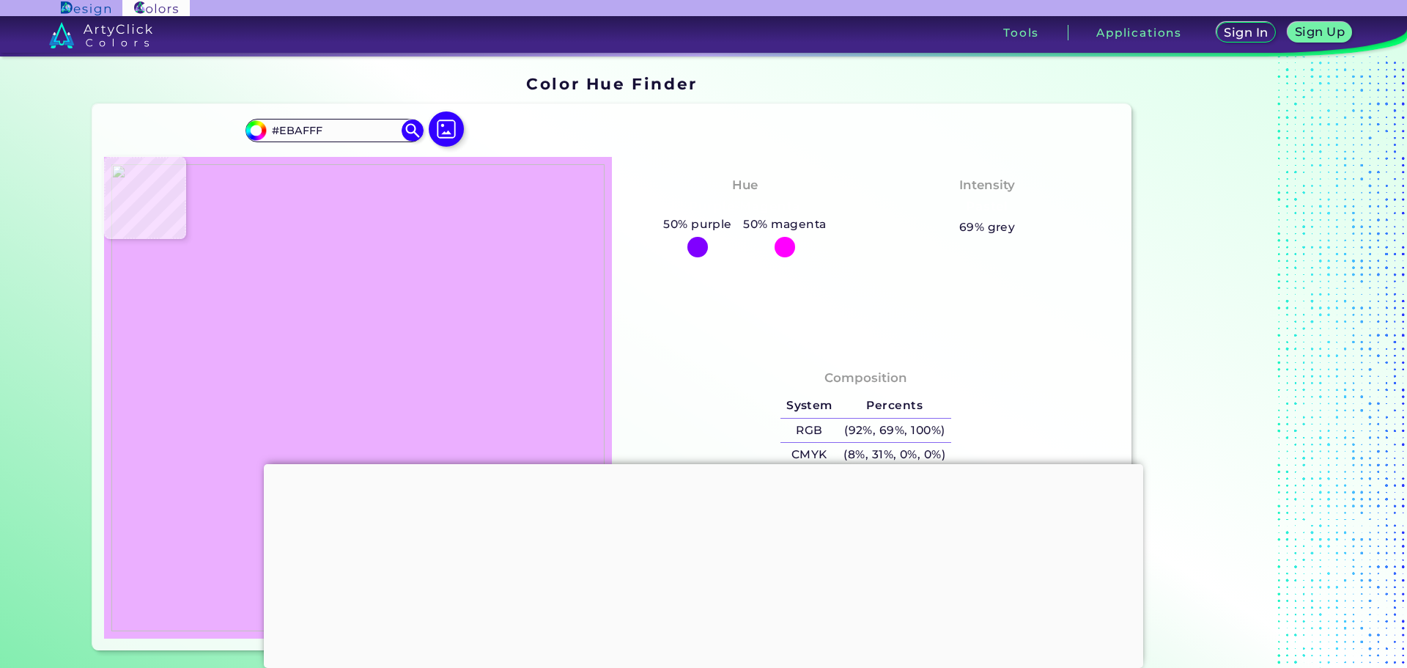
type input "#76966f"
type input "#76966F"
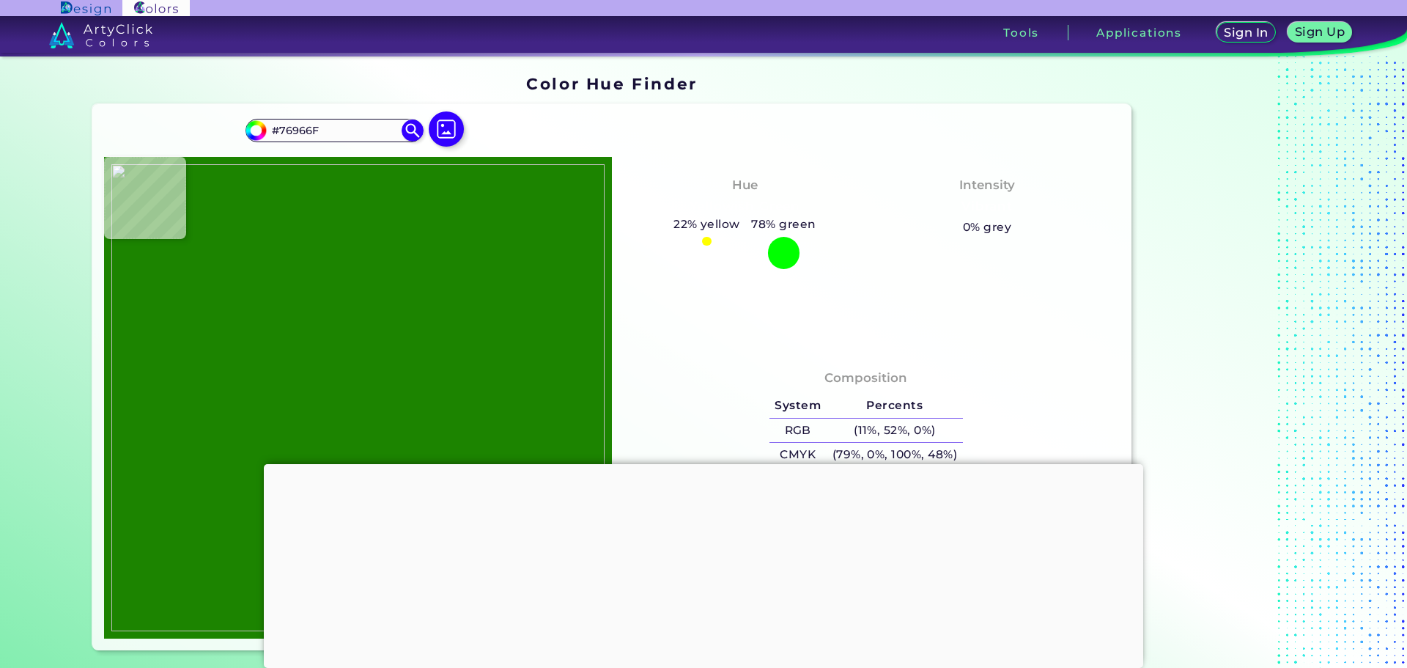
type input "#1c8400"
type input "#1C8400"
type input "#76966f"
type input "#76966F"
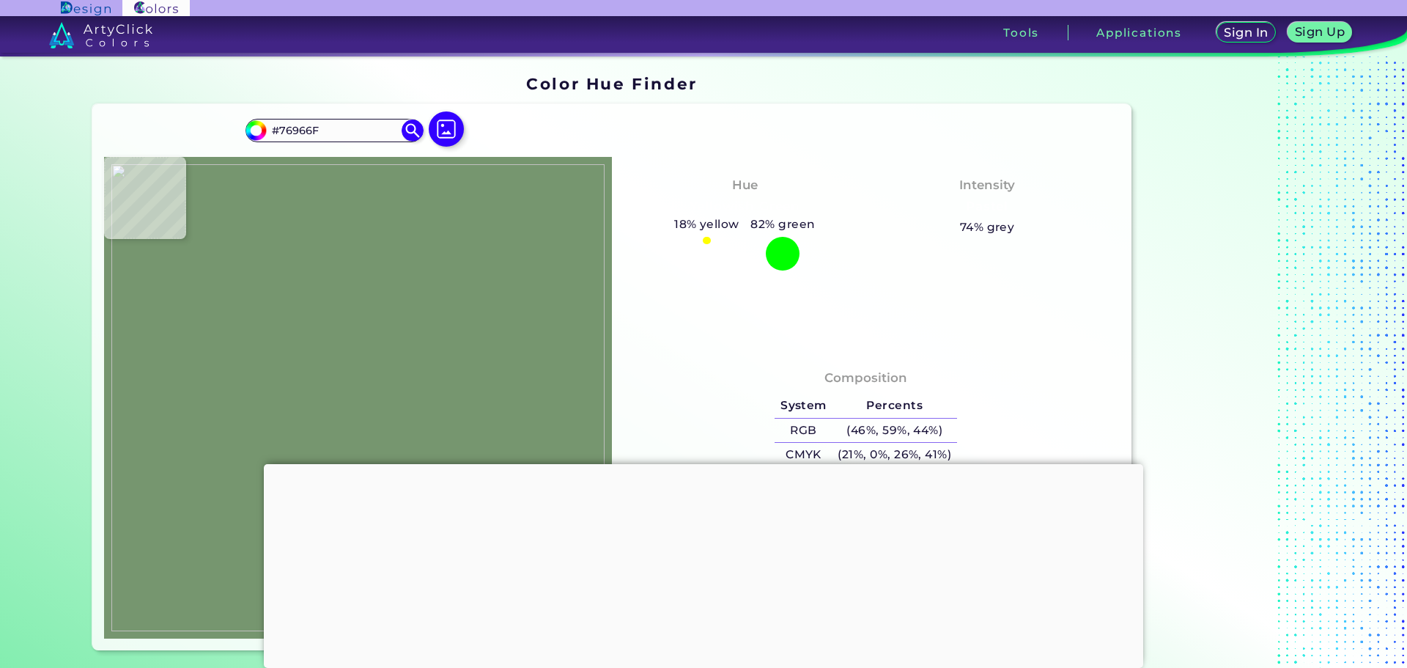
type input "#ebafff"
type input "#EBAFFF"
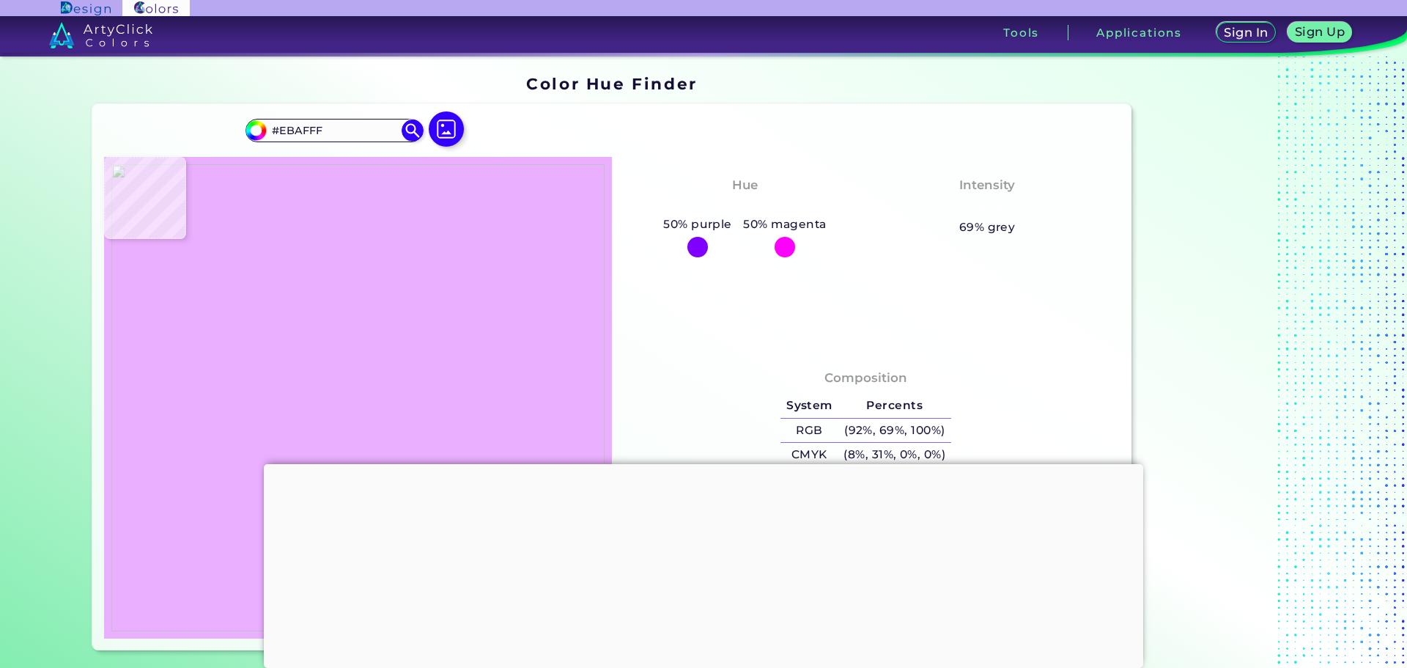
type input "#76966f"
type input "#76966F"
type input "#1c8400"
type input "#1C8400"
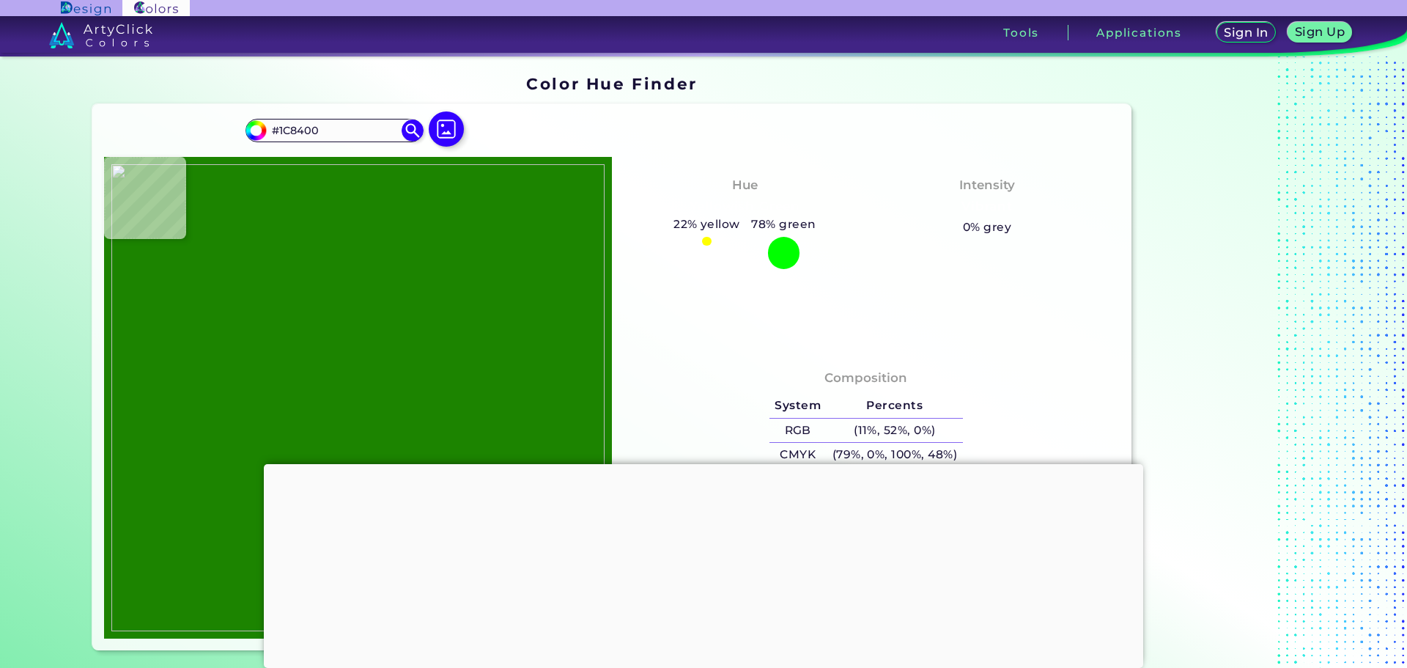
type input "#76966f"
type input "#76966F"
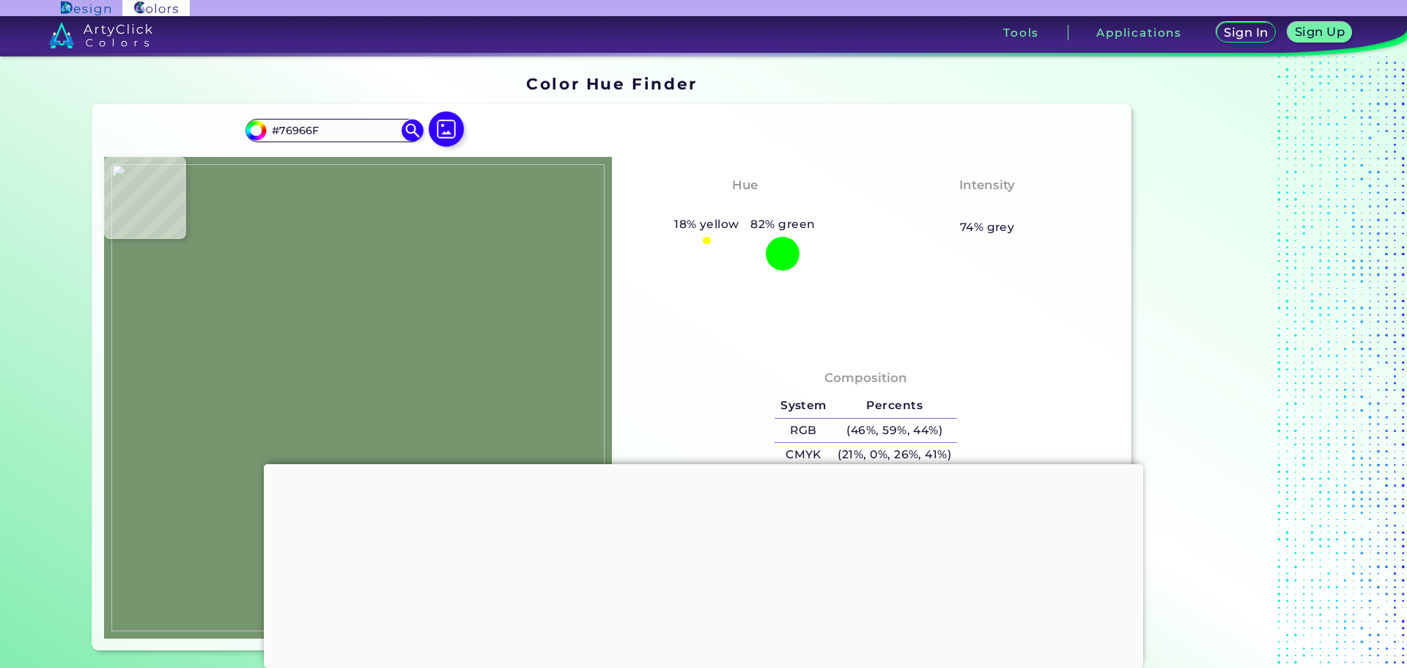
type input "#1c8400"
type input "#1C8400"
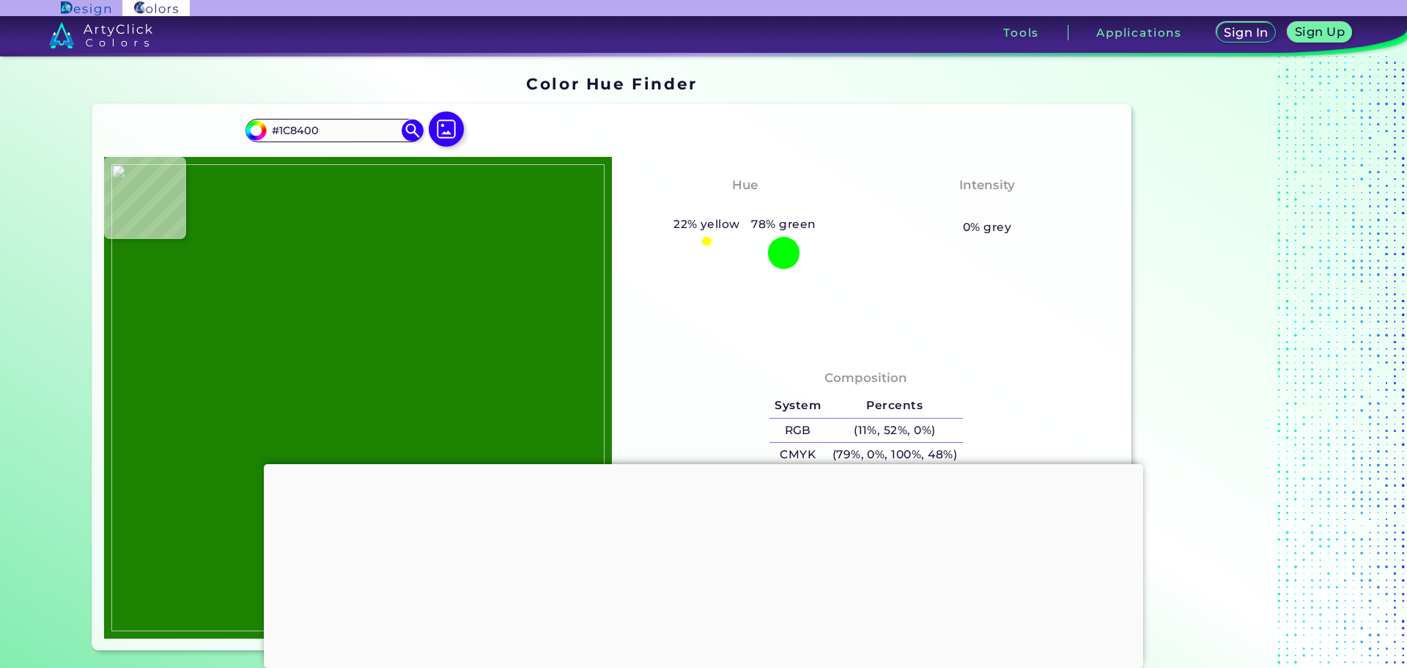
type input "#76966f"
type input "#76966F"
type input "#ebafff"
type input "#EBAFFF"
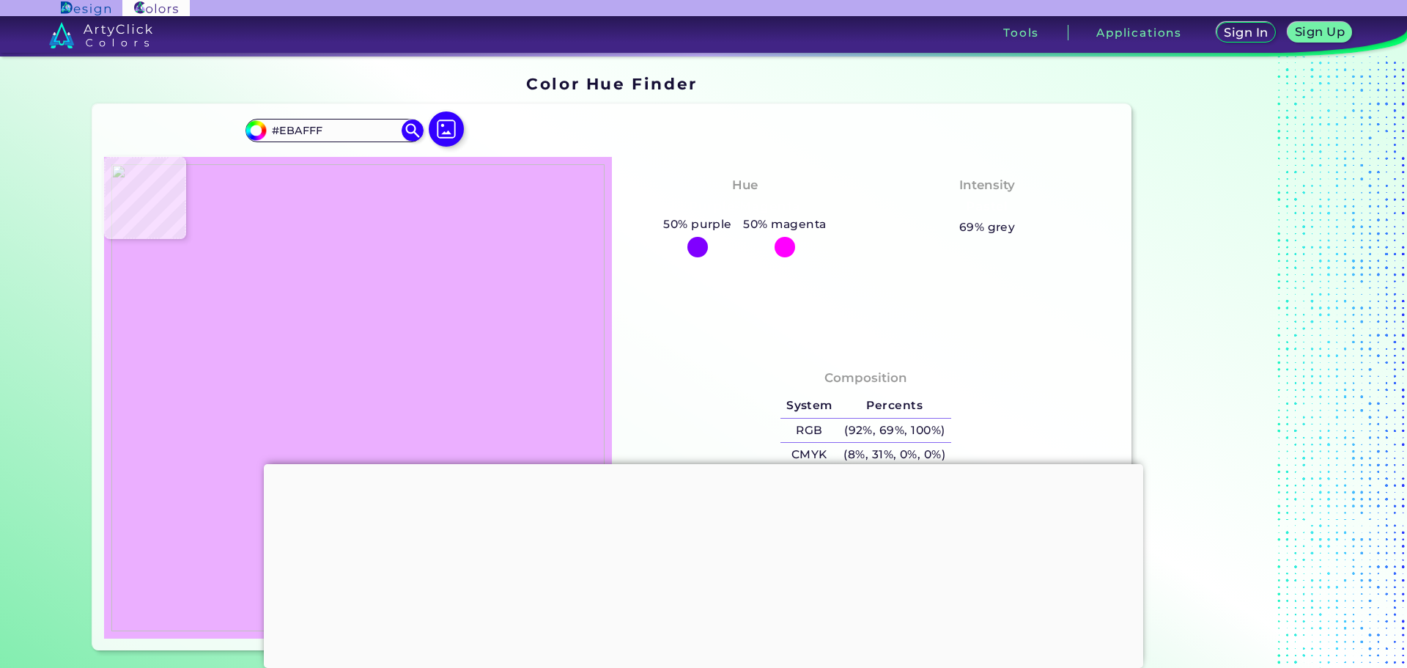
type input "#1c8400"
type input "#1C8400"
type input "#fcfdfc"
type input "#FCFDFC"
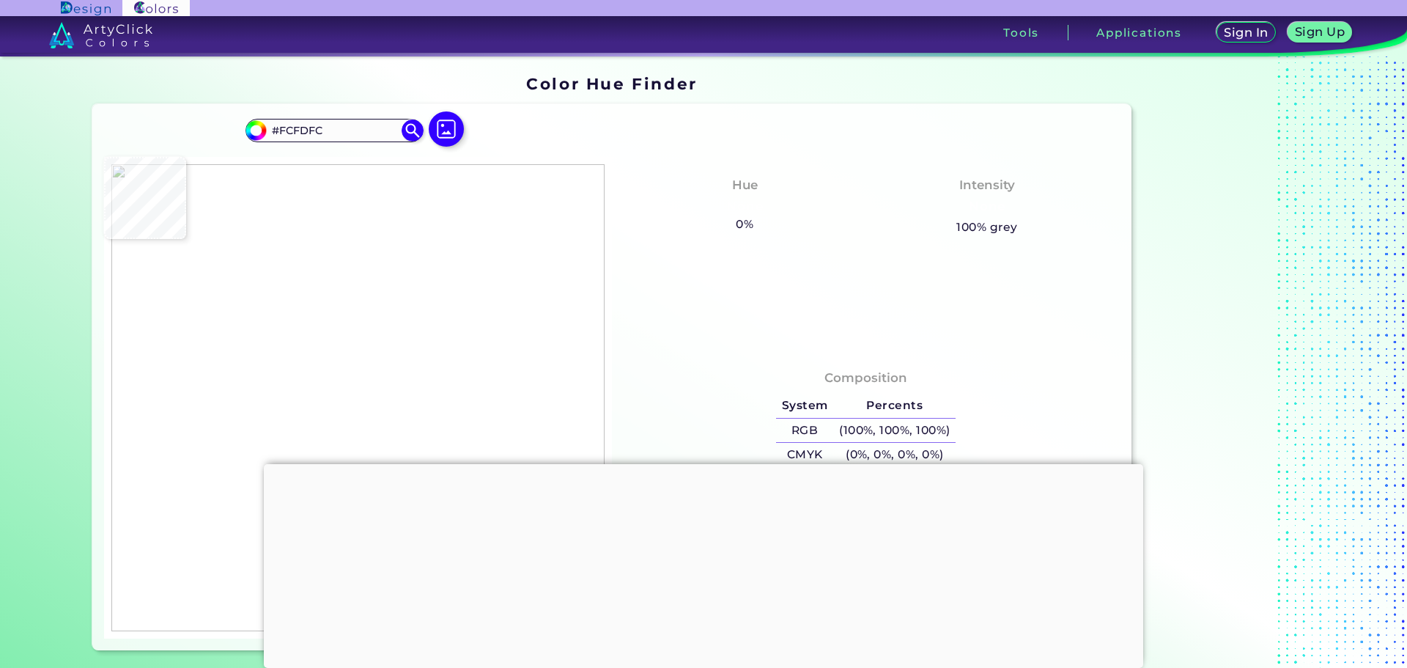
type input "#ffffff"
type input "#FFFFFF"
type input "#3a9421"
type input "#3A9421"
type input "#1c8400"
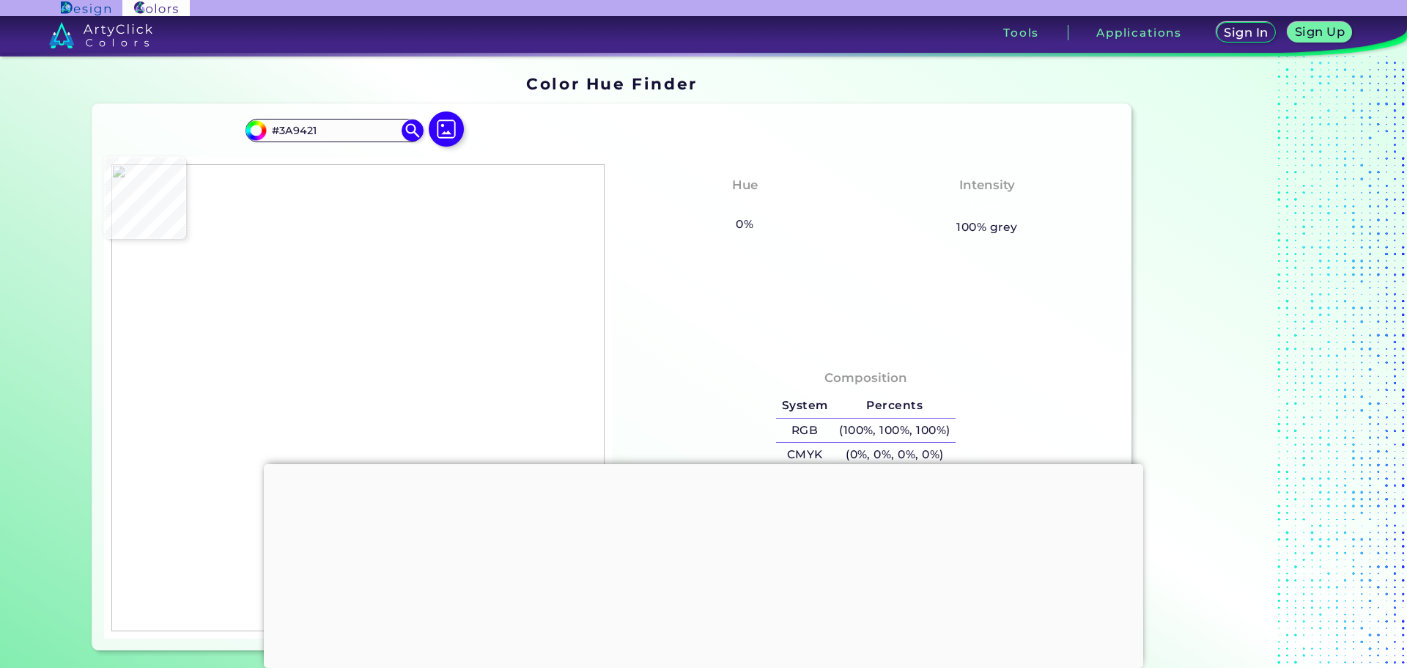
type input "#1C8400"
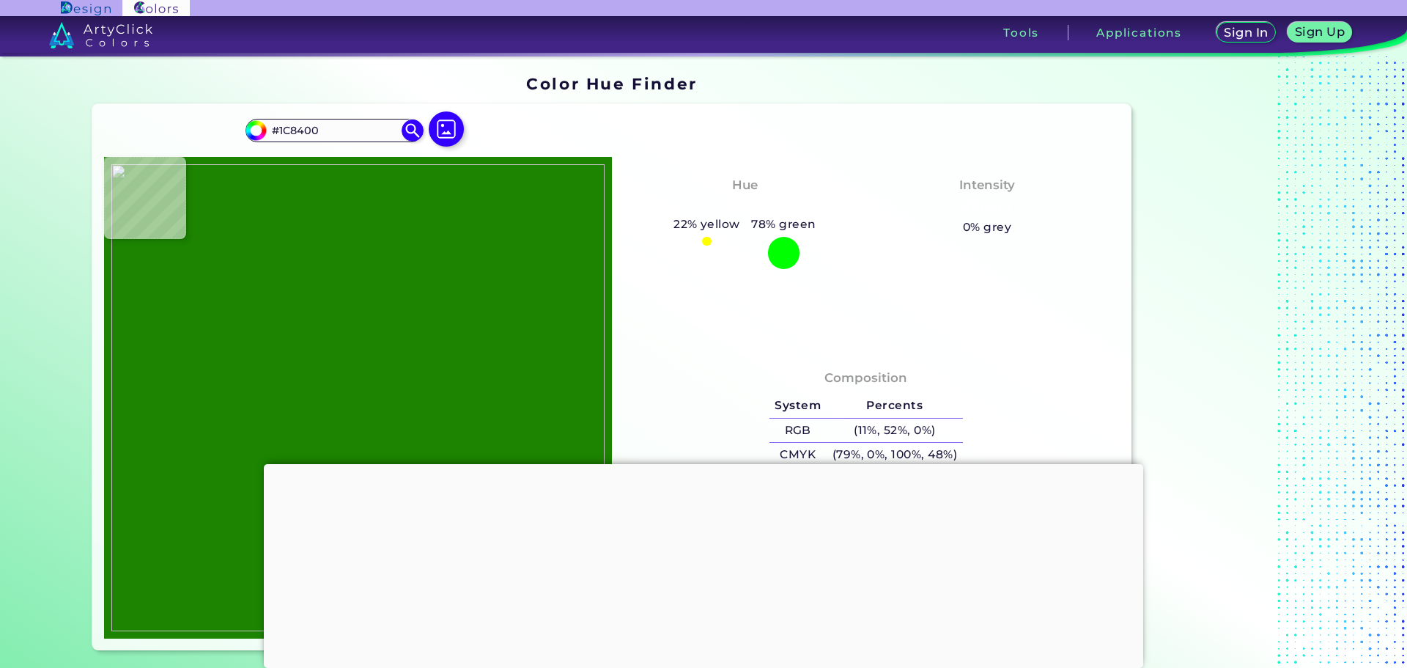
type input "#89bf7b"
type input "#89BF7B"
type input "#ffffff"
type input "#FFFFFF"
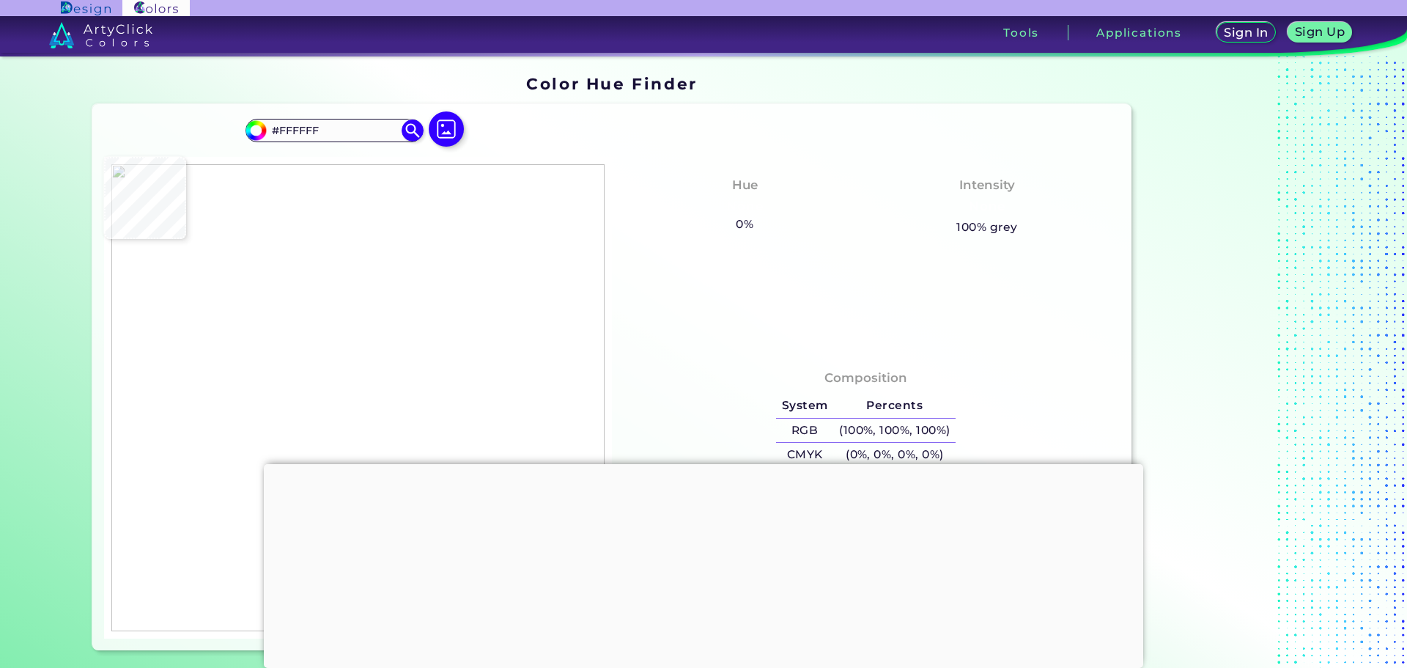
type input "#b8d9b0"
type input "#B8D9B0"
type input "#1c8400"
type input "#1C8400"
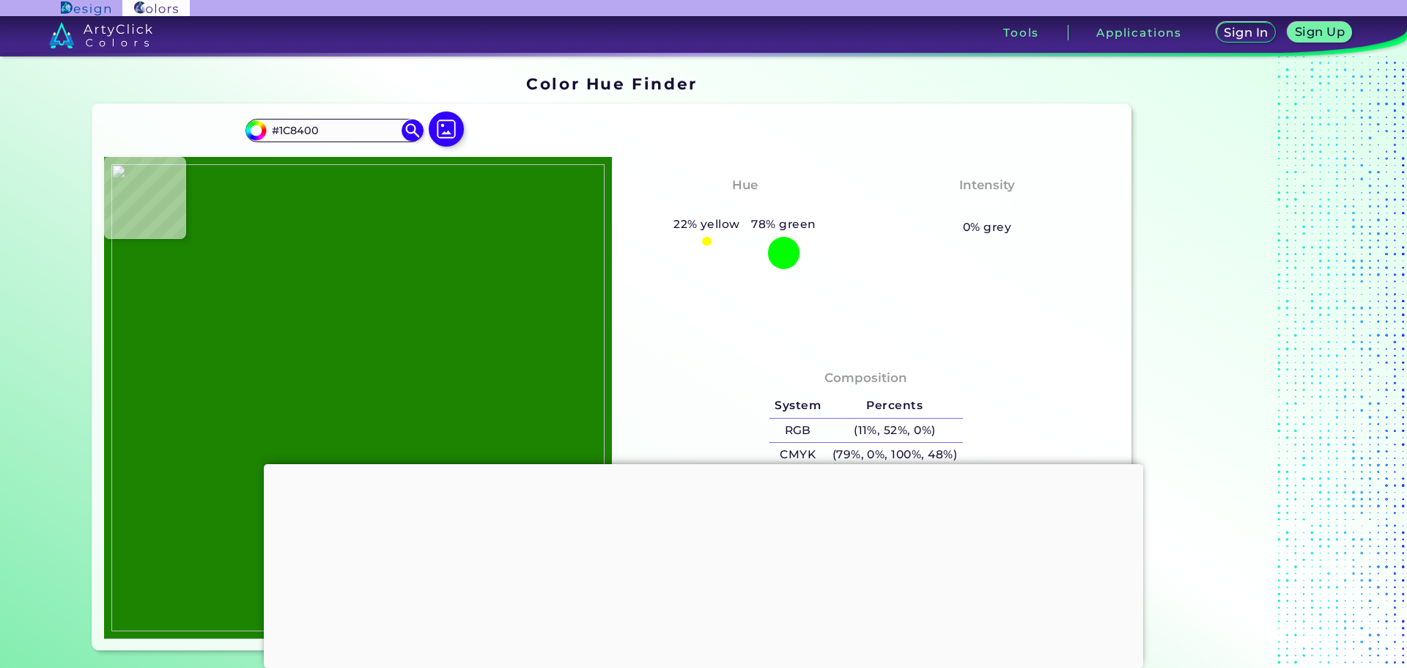
type input "#b8d9b0"
type input "#B8D9B0"
type input "#ffffff"
type input "#FFFFFF"
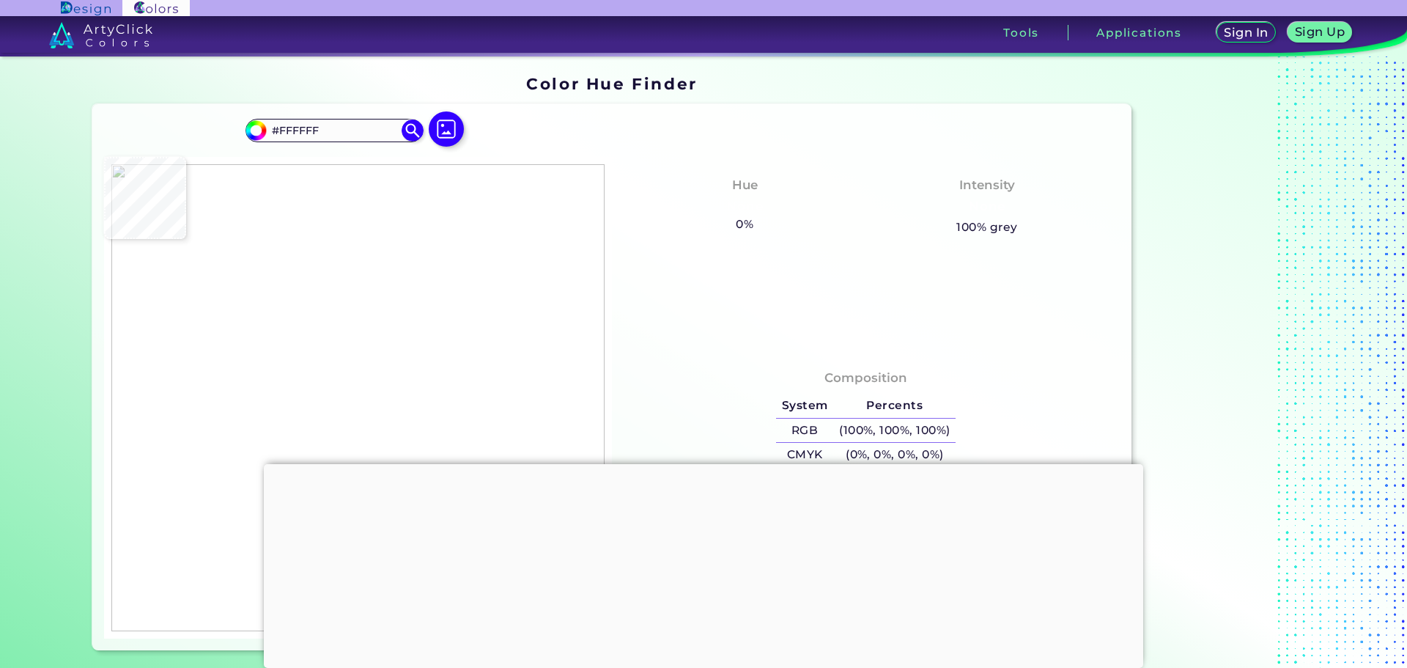
type input "#b8d9b0"
type input "#B8D9B0"
type input "#1c8400"
type input "#1C8400"
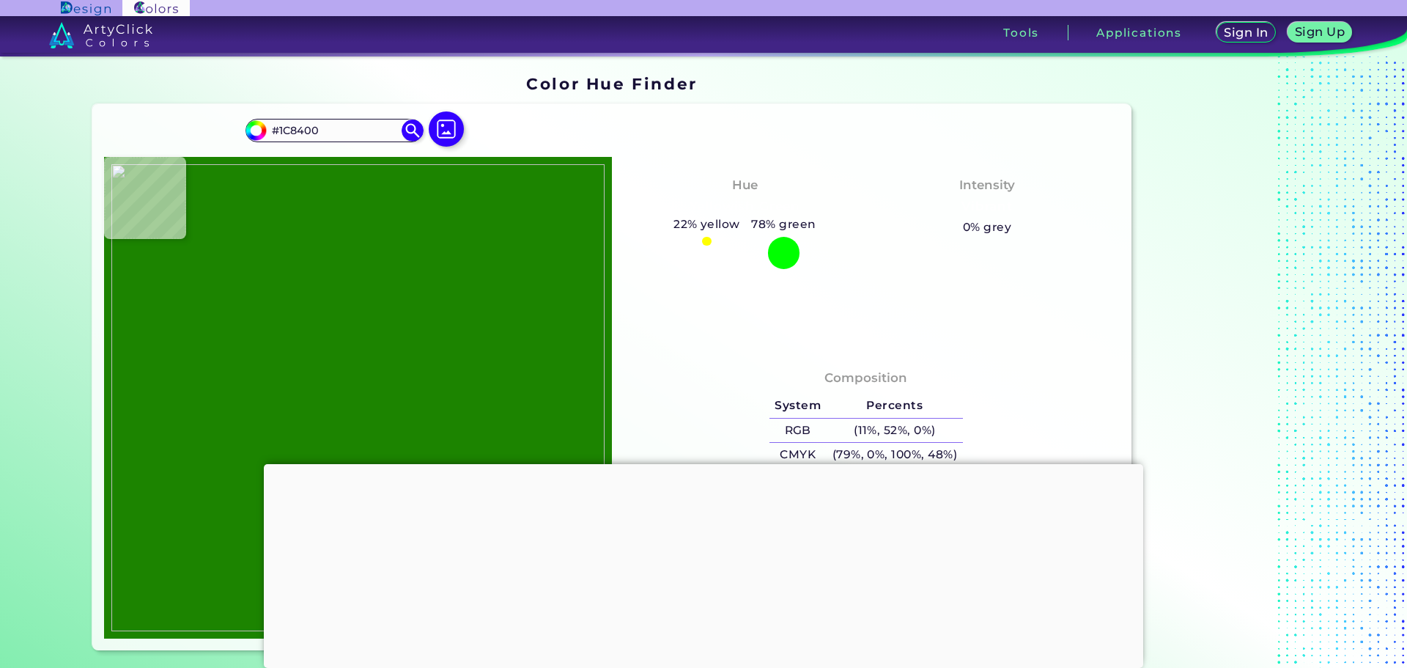
type input "#86bd77"
type input "#86BD77"
type input "#ffffff"
type input "#FFFFFF"
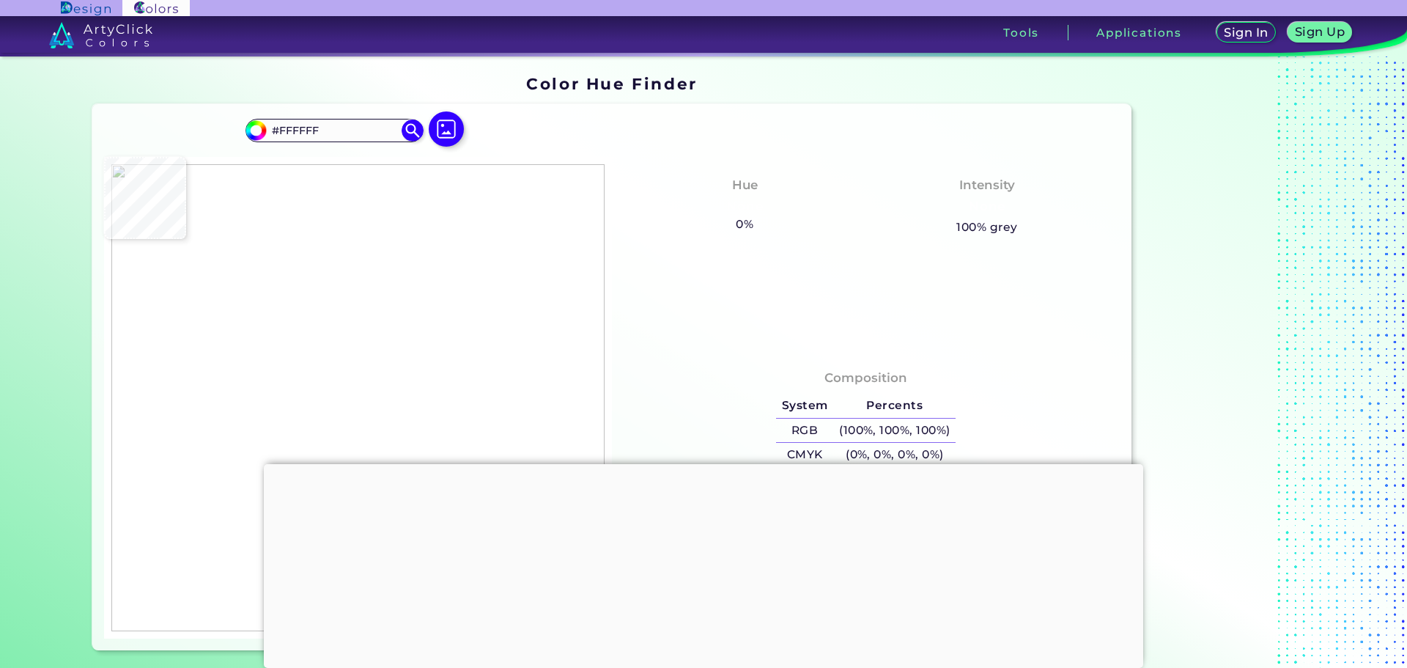
type input "#eef5ec"
type input "#EEF5EC"
type input "#8fc281"
type input "#8FC281"
type input "#f8fbf8"
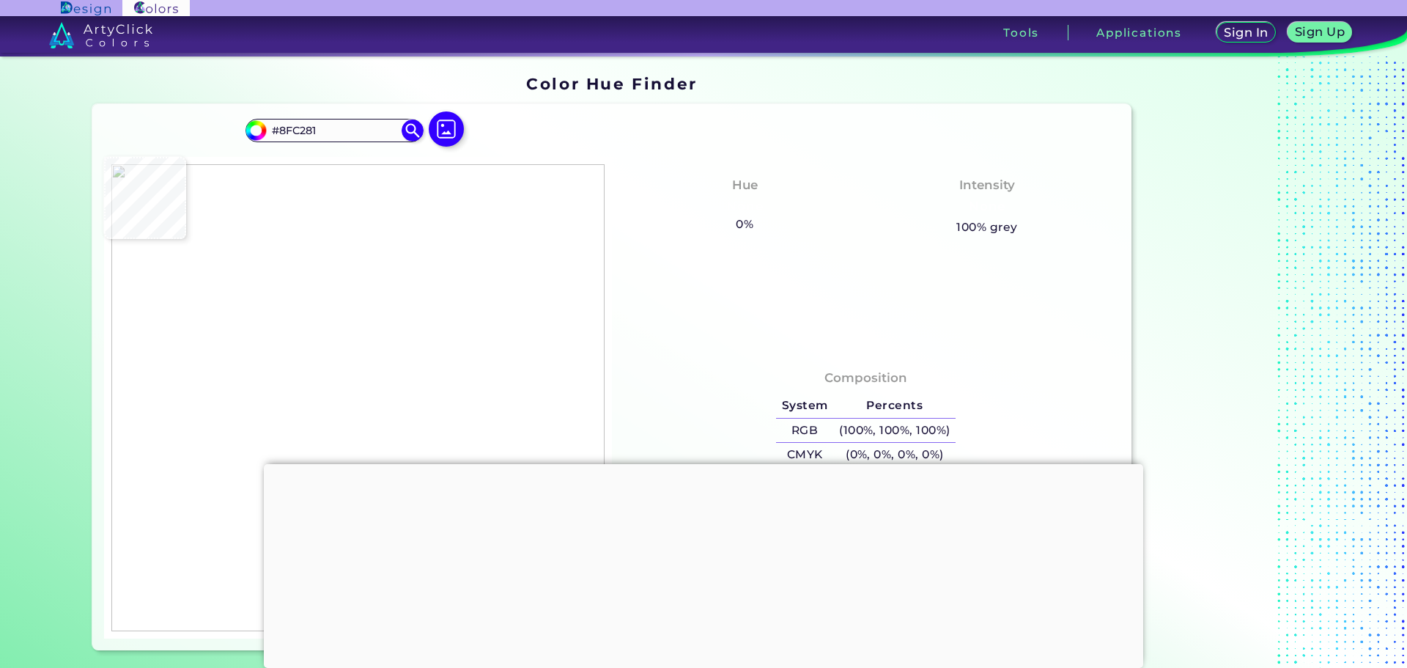
type input "#F8FBF8"
type input "#ffffff"
type input "#FFFFFF"
type input "#26890b"
type input "#26890B"
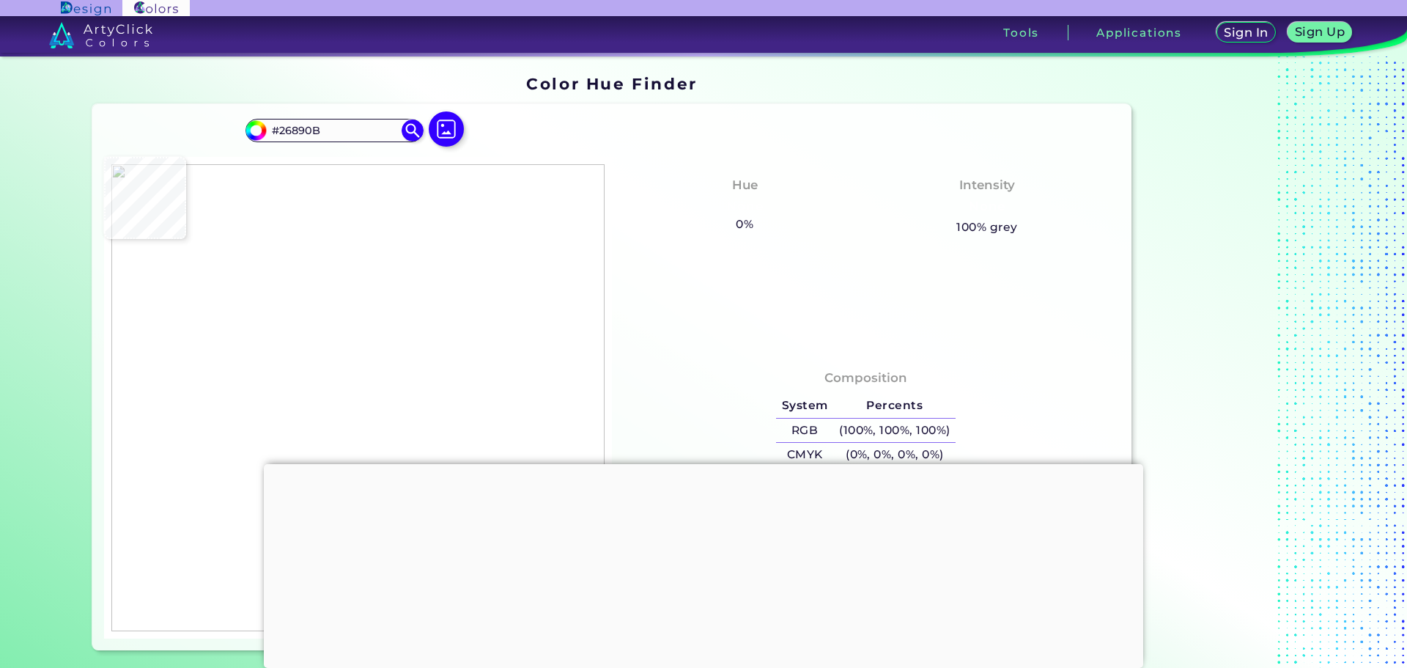
type input "#1c8400"
type input "#1C8400"
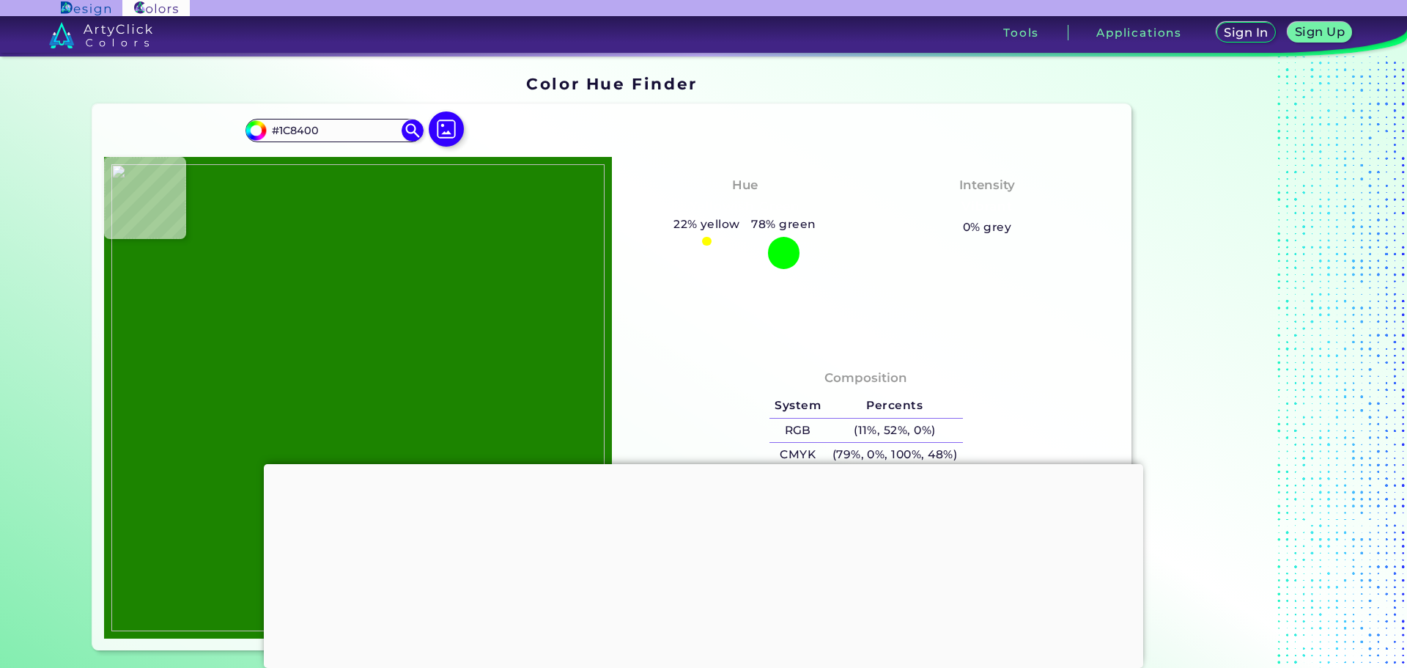
click at [324, 320] on img at bounding box center [357, 397] width 493 height 467
click at [416, 341] on img at bounding box center [357, 397] width 493 height 467
type input "#ebafff"
type input "#EBAFFF"
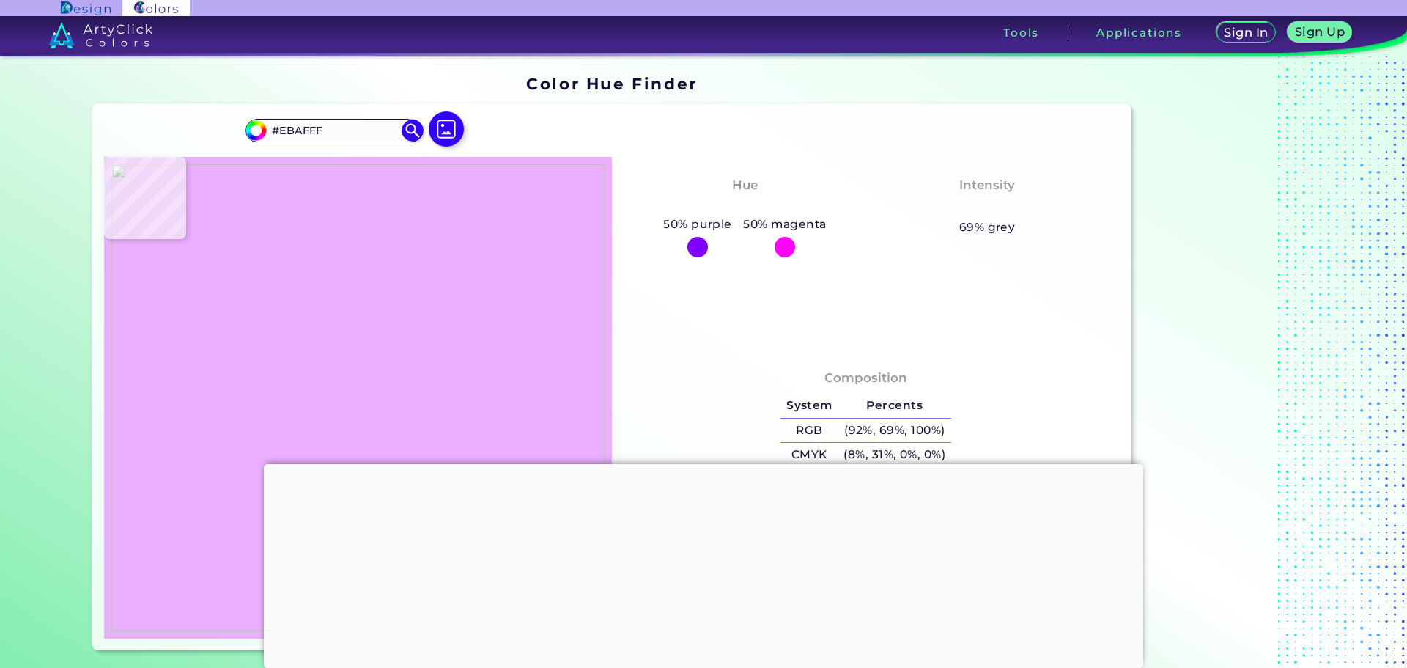
type input "#1c8400"
type input "#1C8400"
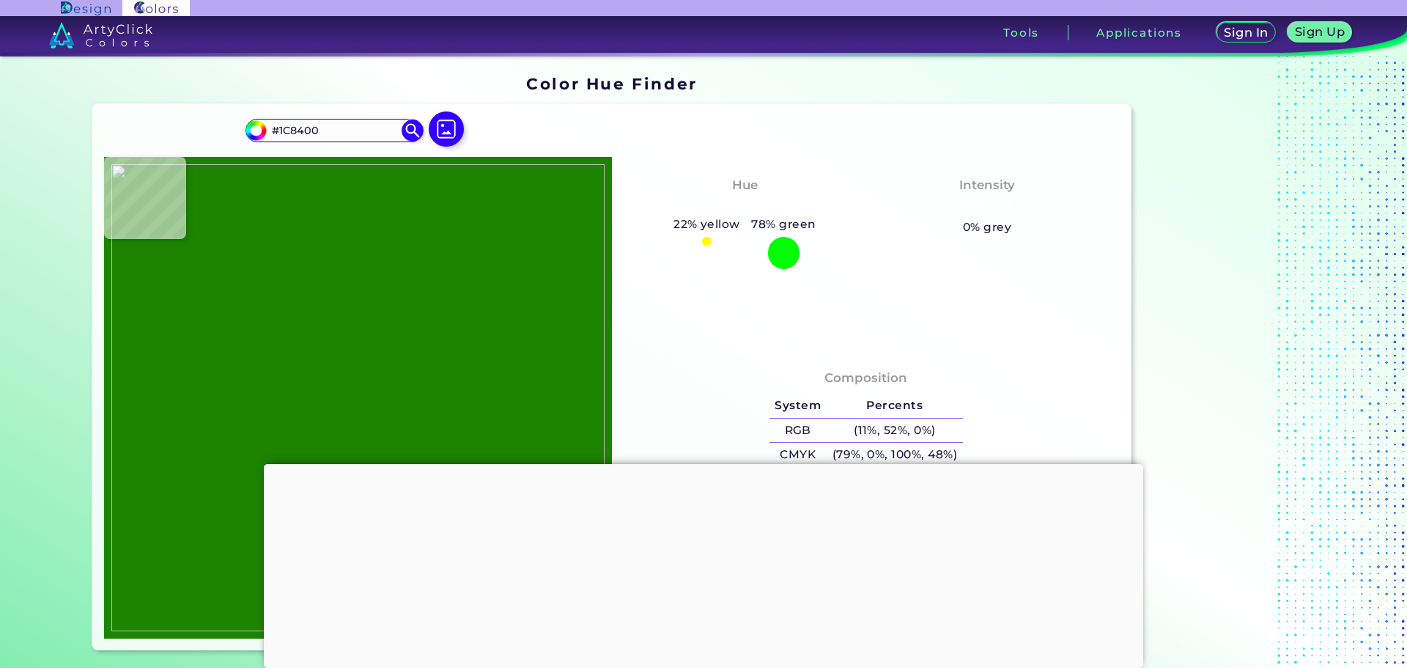
type input "#76966f"
type input "#76966F"
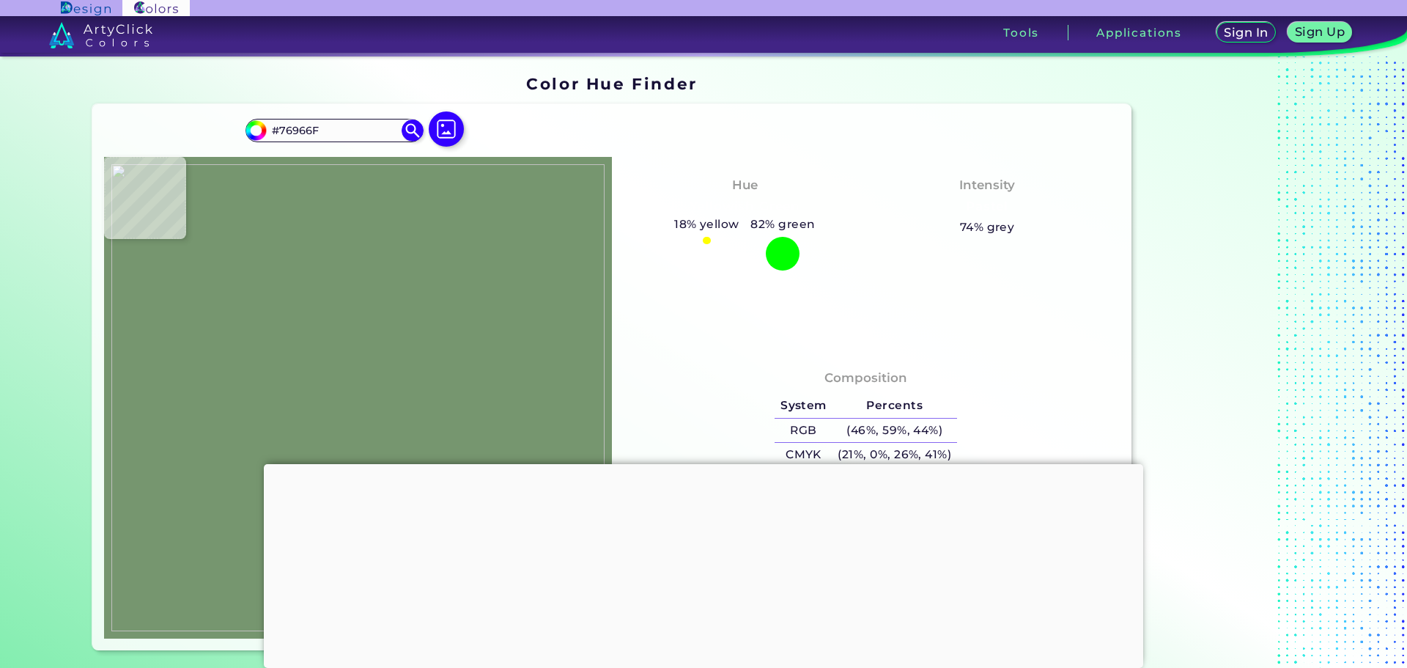
click at [355, 340] on img at bounding box center [357, 397] width 493 height 467
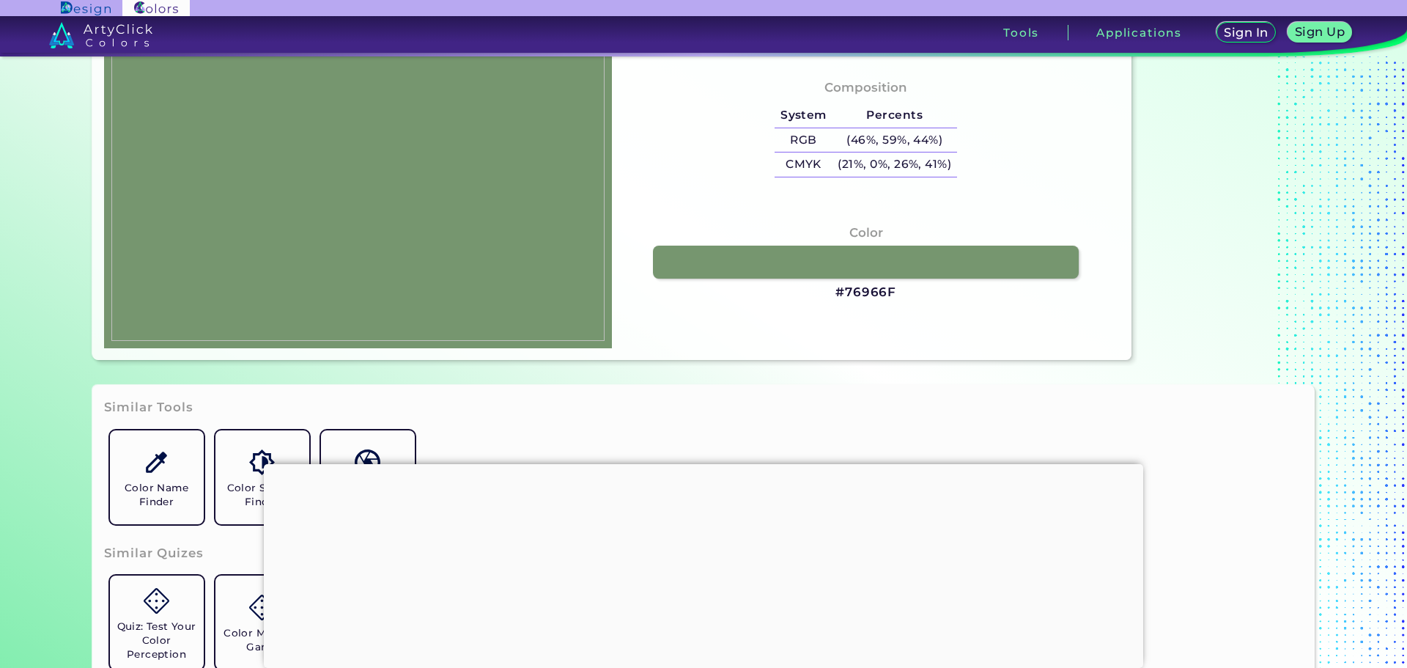
scroll to position [293, 0]
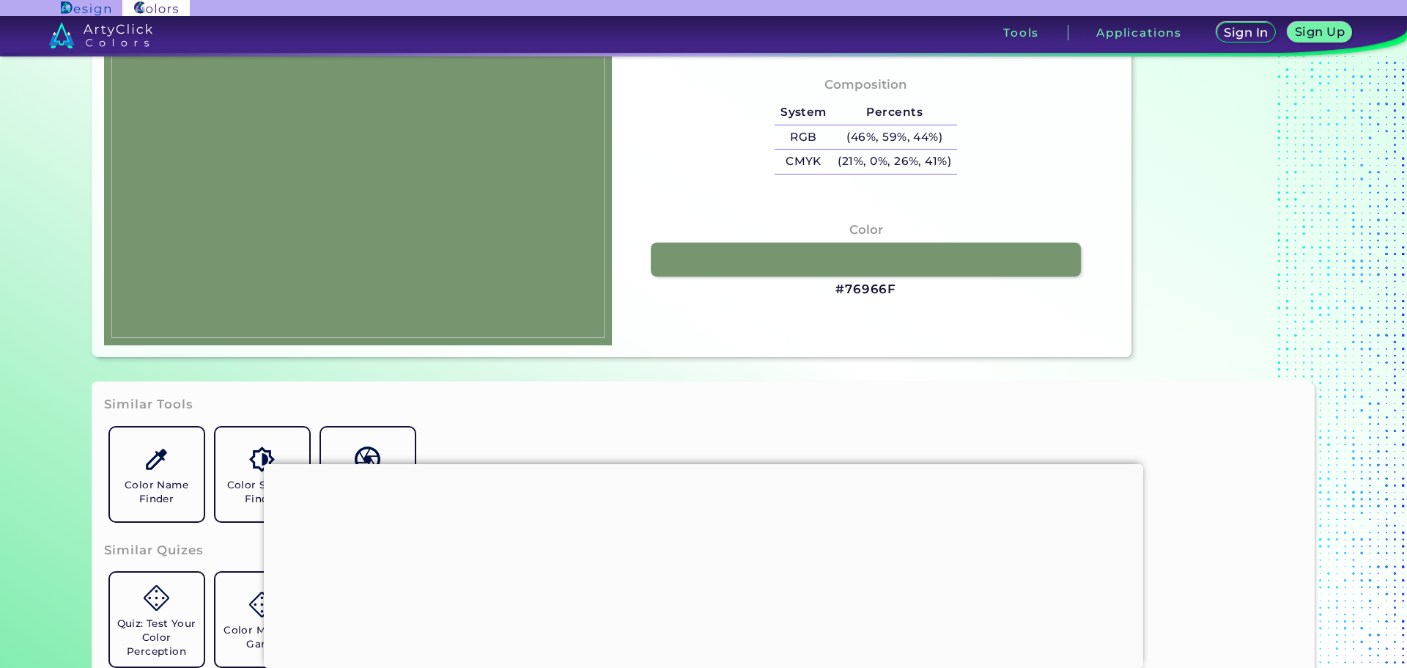
click at [803, 248] on link at bounding box center [866, 259] width 430 height 34
